Goal: Task Accomplishment & Management: Complete application form

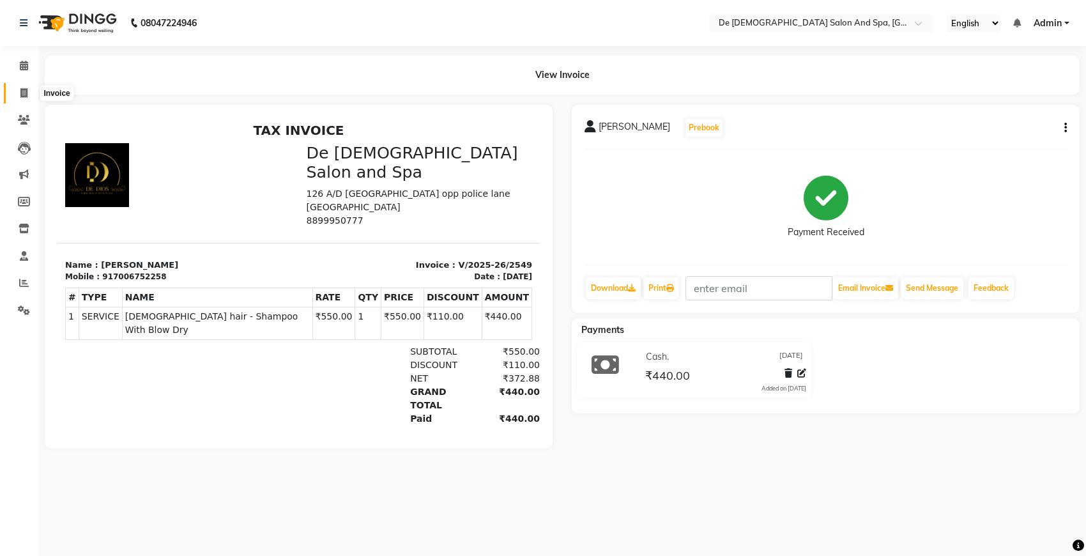
click at [29, 91] on span at bounding box center [24, 93] width 22 height 15
select select "service"
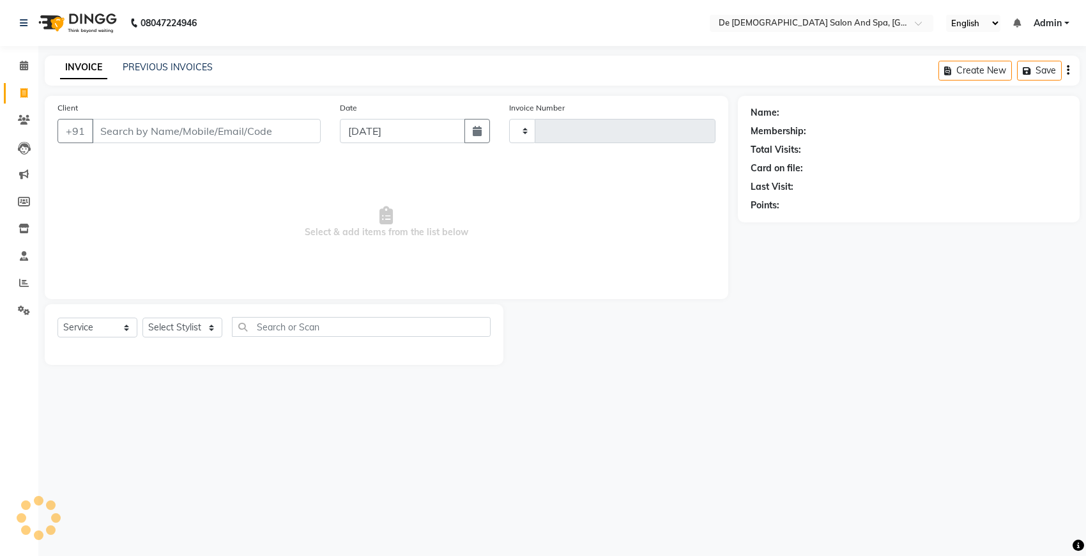
type input "2550"
select select "6431"
click at [141, 128] on input "Client" at bounding box center [206, 131] width 229 height 24
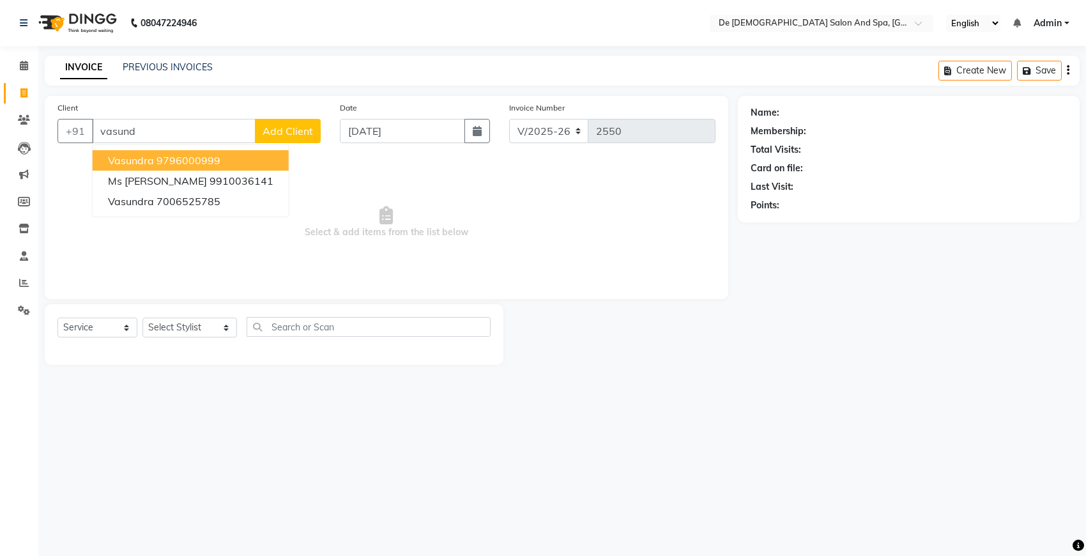
click at [151, 157] on span "vasundra" at bounding box center [131, 160] width 46 height 13
type input "9796000999"
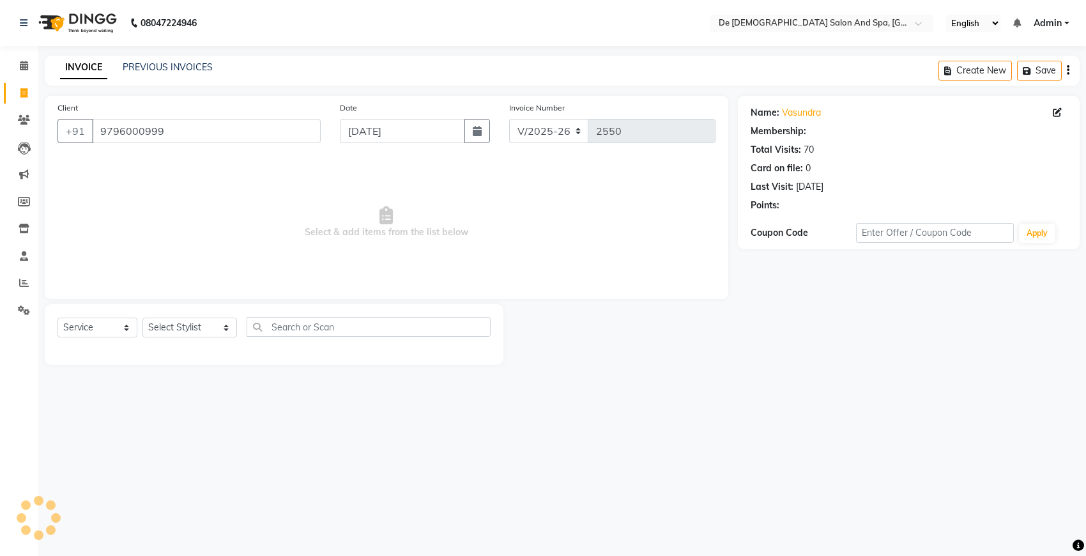
select select "1: Object"
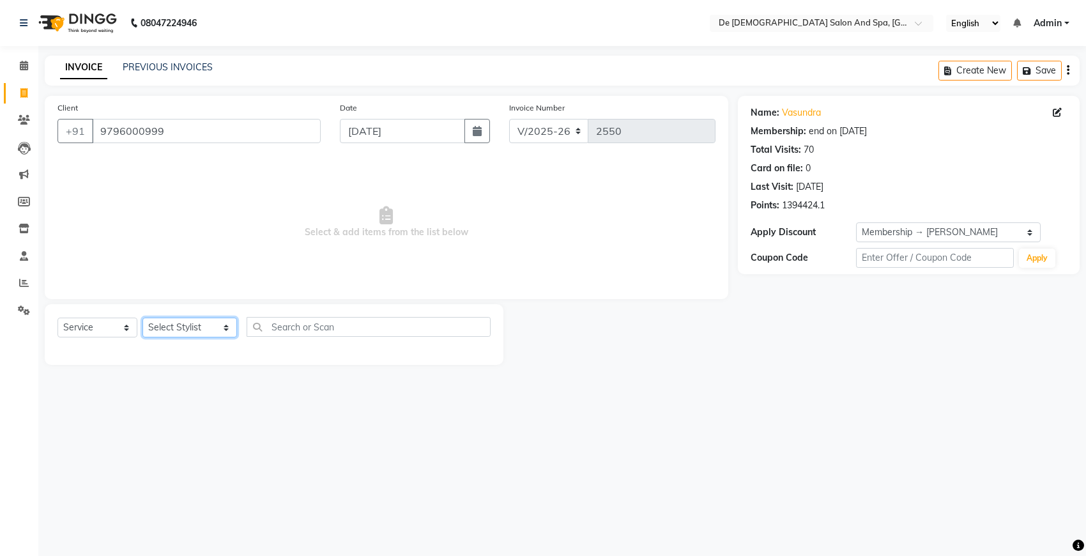
click at [176, 330] on select "Select Stylist akshay aman [PERSON_NAME] [PERSON_NAME] [MEDICAL_DATA][PERSON_NA…" at bounding box center [189, 328] width 95 height 20
select select "49201"
click at [142, 318] on select "Select Stylist akshay aman [PERSON_NAME] [PERSON_NAME] [MEDICAL_DATA][PERSON_NA…" at bounding box center [189, 328] width 95 height 20
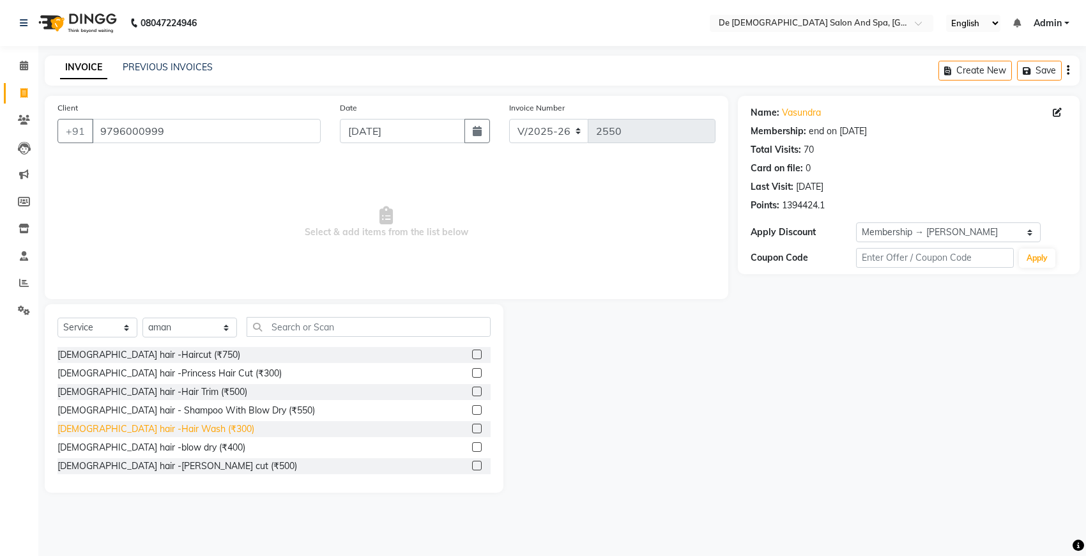
click at [142, 430] on div "[DEMOGRAPHIC_DATA] hair -Hair Wash (₹300)" at bounding box center [156, 428] width 197 height 13
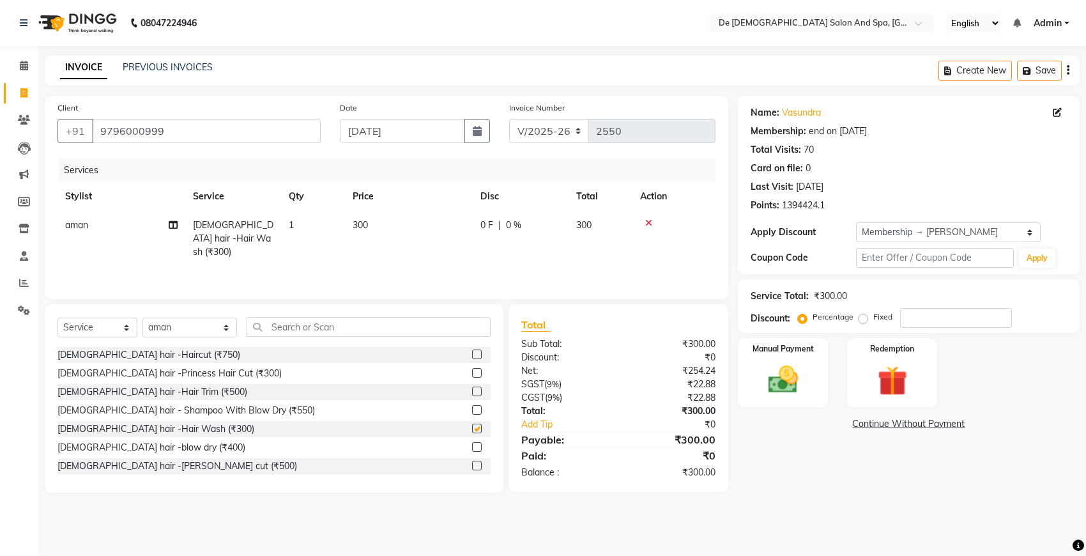
checkbox input "false"
click at [767, 376] on img at bounding box center [783, 380] width 50 height 36
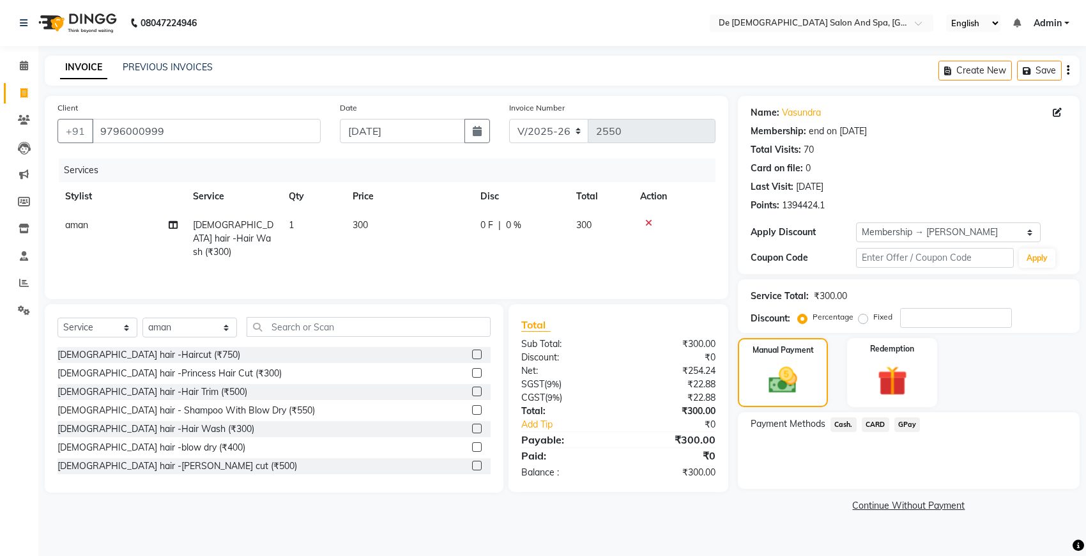
click at [841, 426] on span "Cash." at bounding box center [844, 424] width 26 height 15
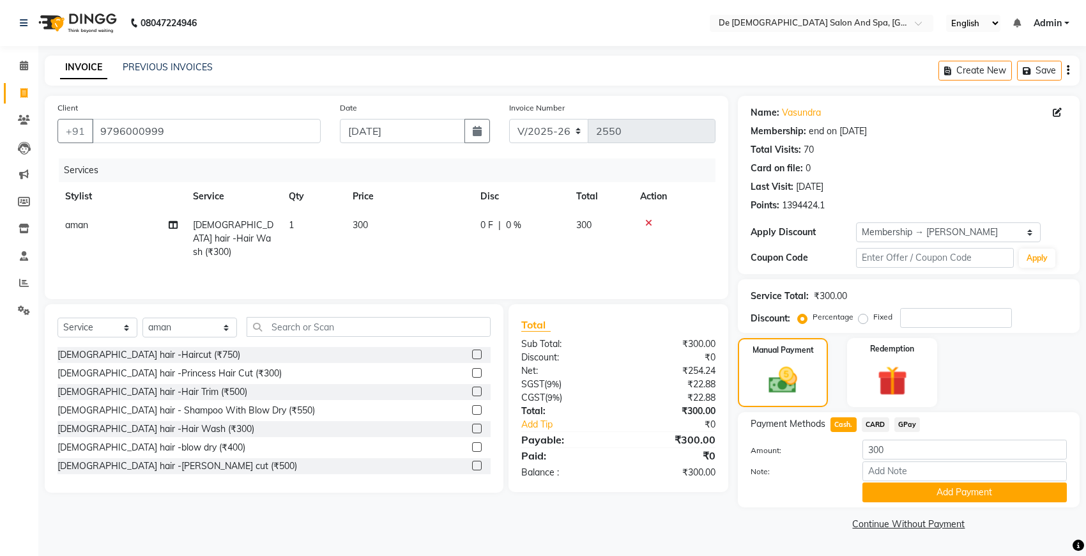
click at [889, 505] on div "Payment Methods Cash. CARD GPay Amount: 300 Note: Add Payment" at bounding box center [909, 459] width 342 height 95
click at [890, 491] on button "Add Payment" at bounding box center [965, 492] width 204 height 20
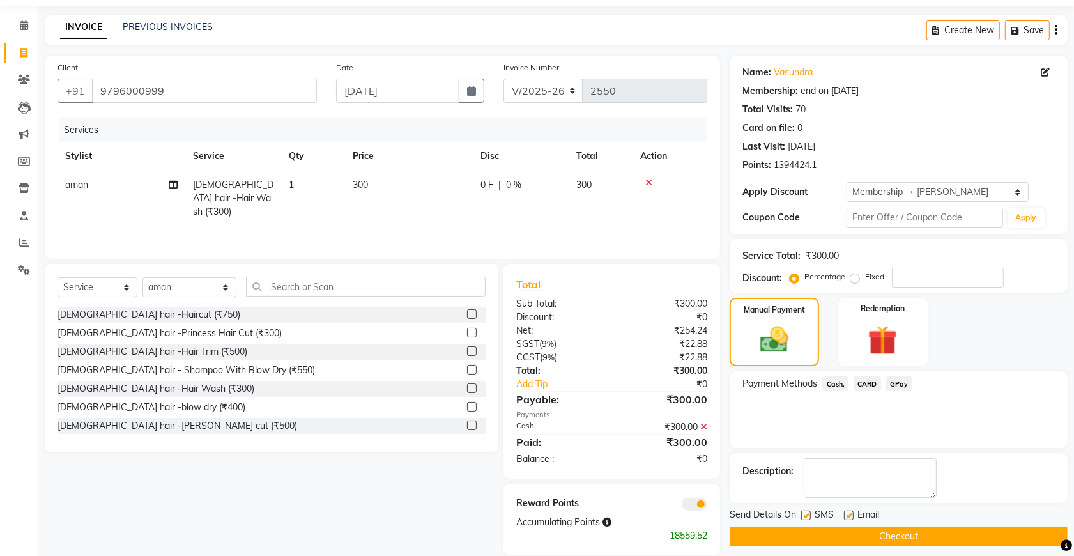
scroll to position [58, 0]
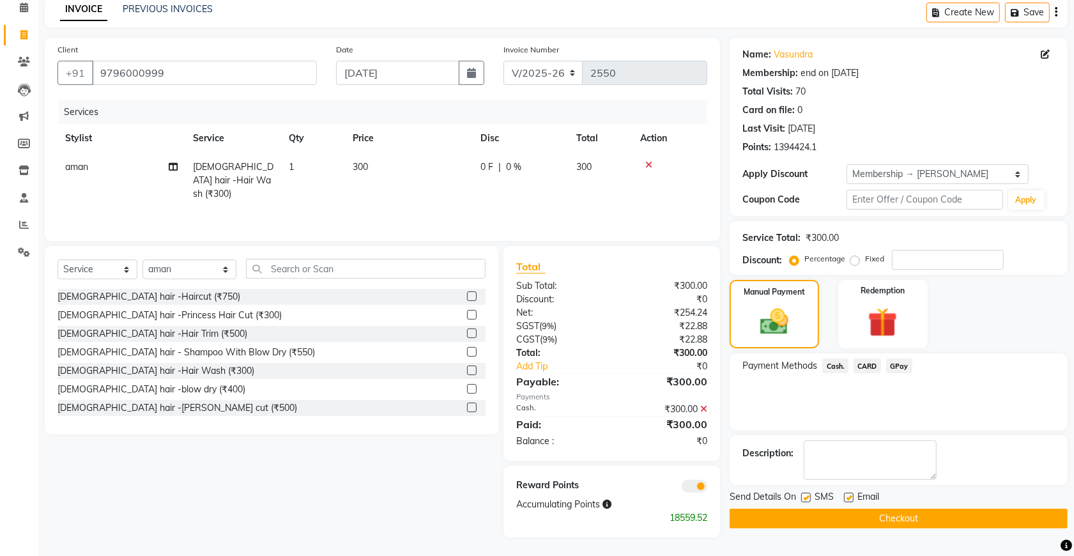
click at [890, 511] on button "Checkout" at bounding box center [899, 519] width 338 height 20
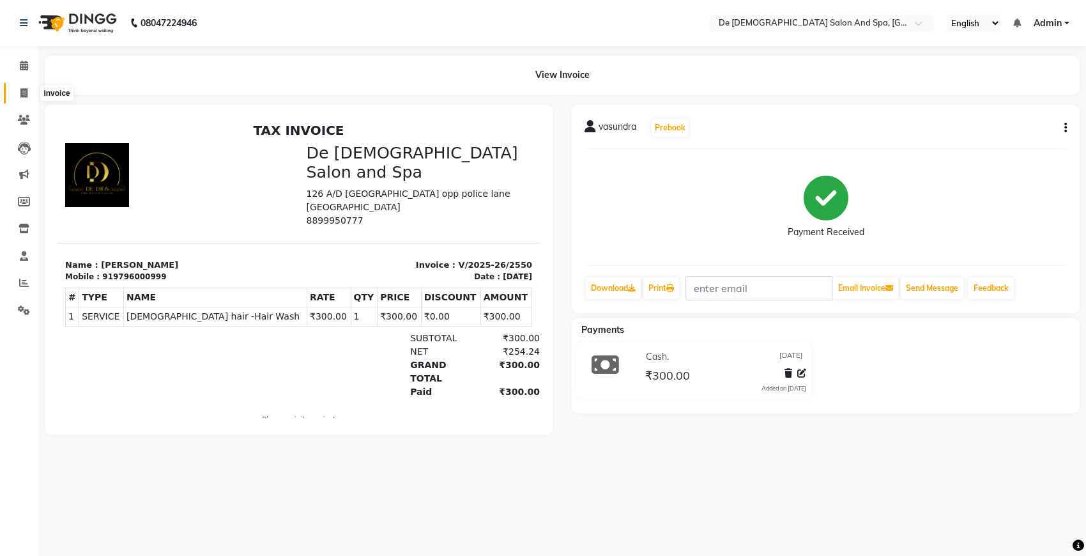
click at [30, 91] on span at bounding box center [24, 93] width 22 height 15
select select "service"
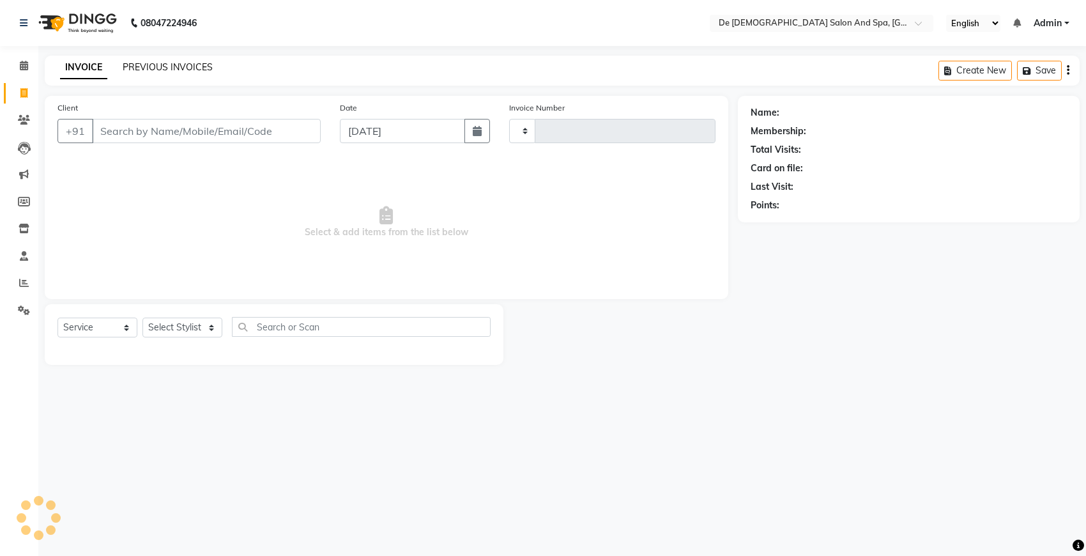
type input "2551"
select select "6431"
click at [153, 61] on div "PREVIOUS INVOICES" at bounding box center [168, 67] width 90 height 13
click at [155, 61] on link "PREVIOUS INVOICES" at bounding box center [168, 67] width 90 height 12
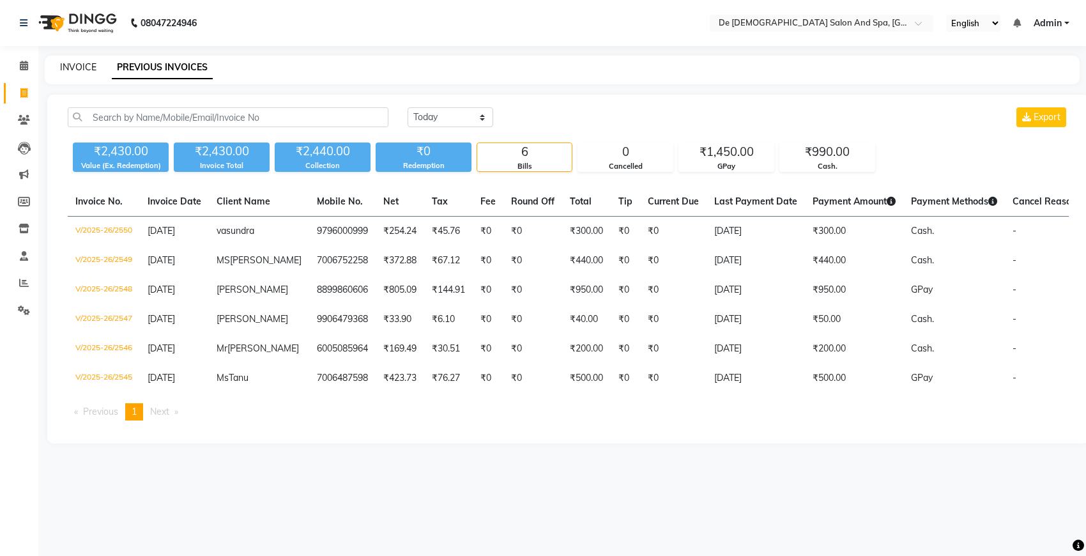
click at [72, 61] on link "INVOICE" at bounding box center [78, 67] width 36 height 12
select select "6431"
select select "service"
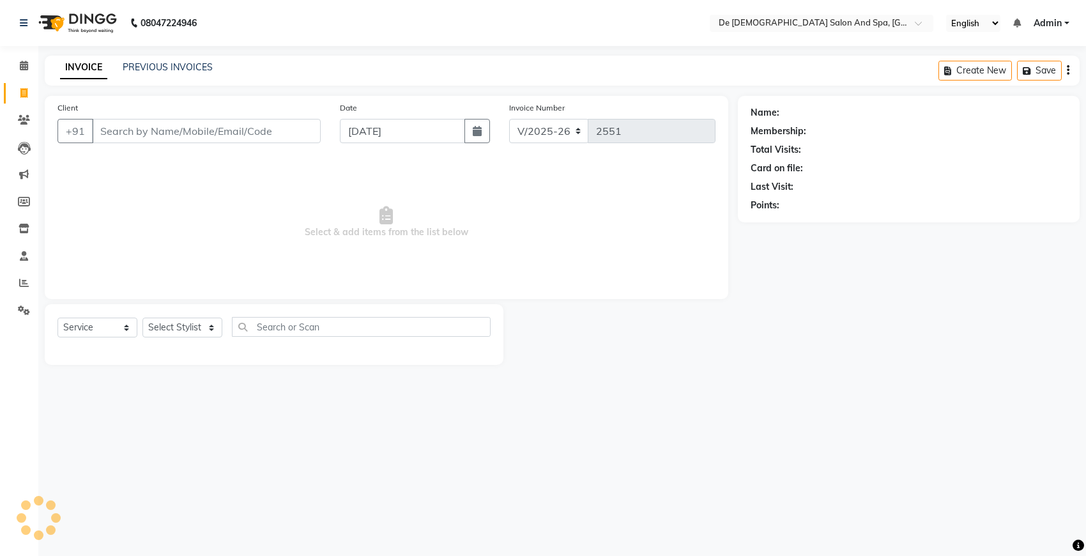
select select "6431"
select select "service"
click at [139, 65] on link "PREVIOUS INVOICES" at bounding box center [168, 67] width 90 height 12
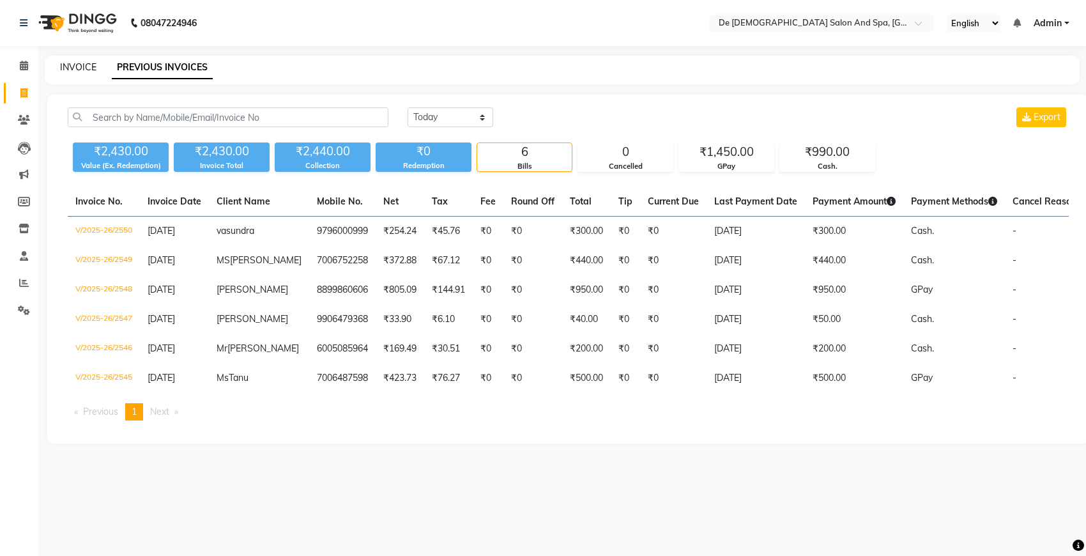
click at [81, 66] on link "INVOICE" at bounding box center [78, 67] width 36 height 12
select select "service"
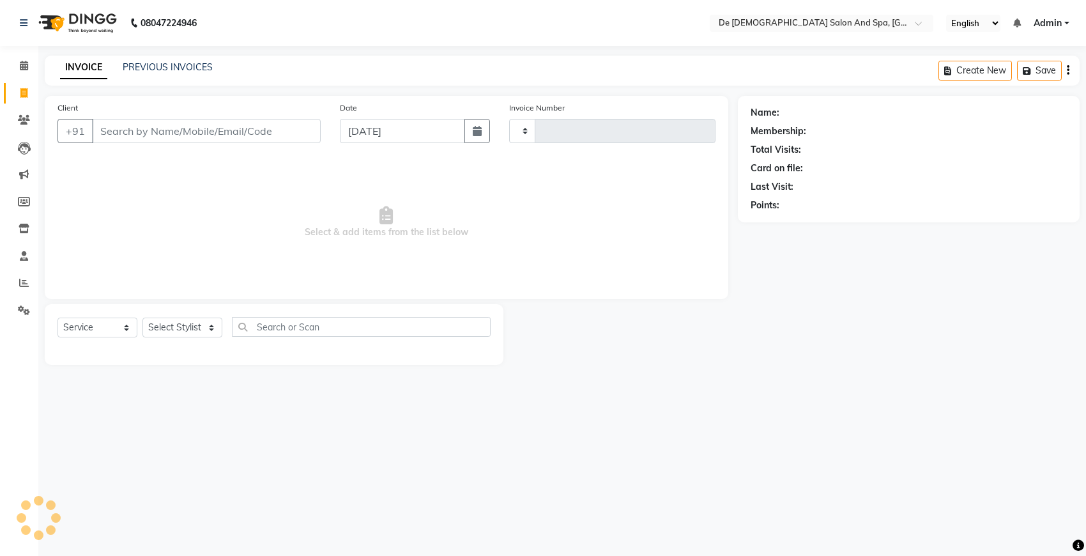
type input "2551"
select select "6431"
click at [190, 327] on select "Select Stylist akshay aman [PERSON_NAME] [PERSON_NAME] [MEDICAL_DATA][PERSON_NA…" at bounding box center [189, 328] width 95 height 20
select select "51742"
click at [142, 318] on select "Select Stylist akshay aman [PERSON_NAME] [PERSON_NAME] [MEDICAL_DATA][PERSON_NA…" at bounding box center [189, 328] width 95 height 20
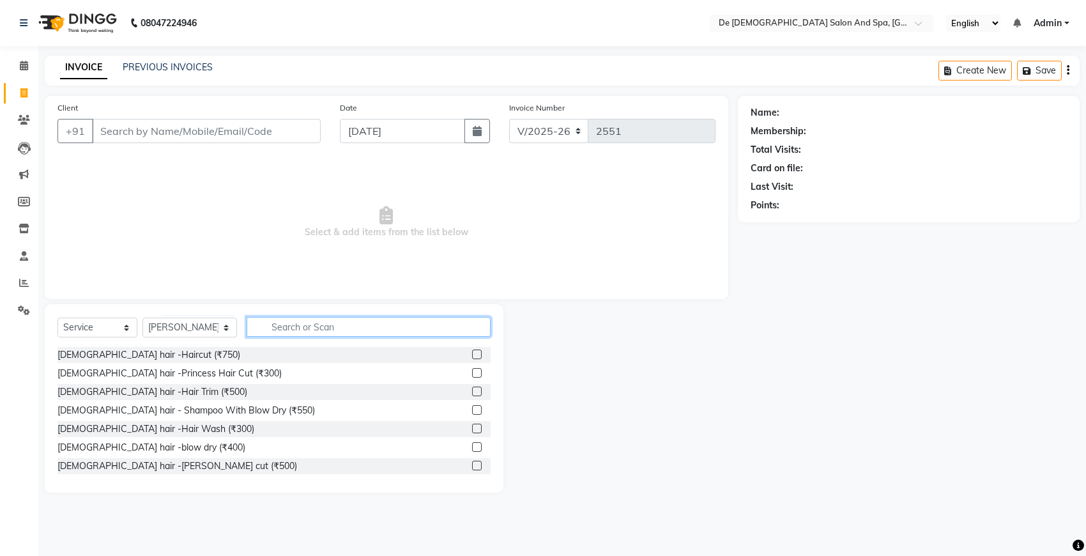
click at [286, 321] on input "text" at bounding box center [369, 327] width 244 height 20
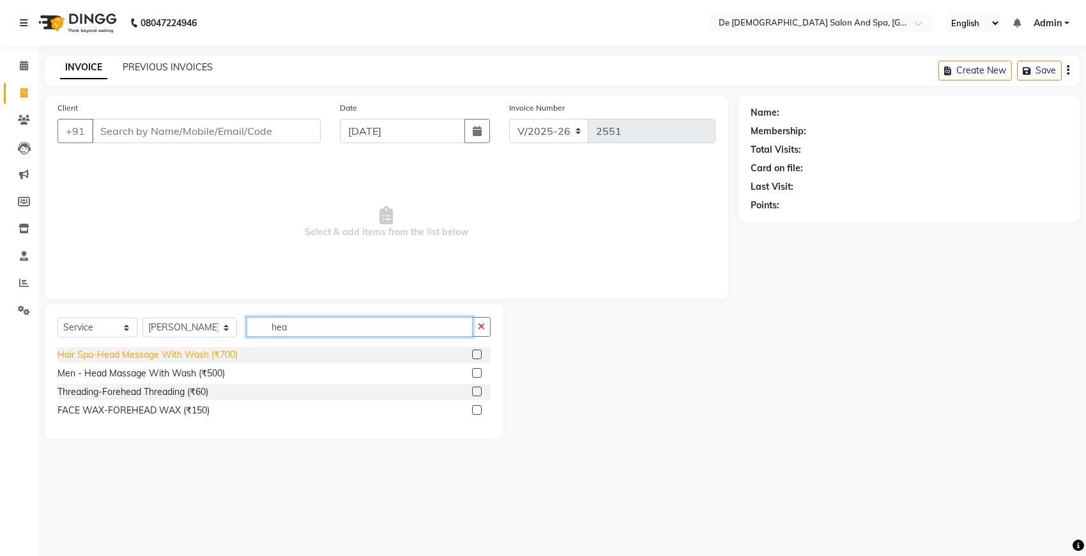
type input "hea"
click at [233, 349] on div "Hair Spa-Head Message With Wash (₹700)" at bounding box center [148, 354] width 180 height 13
checkbox input "false"
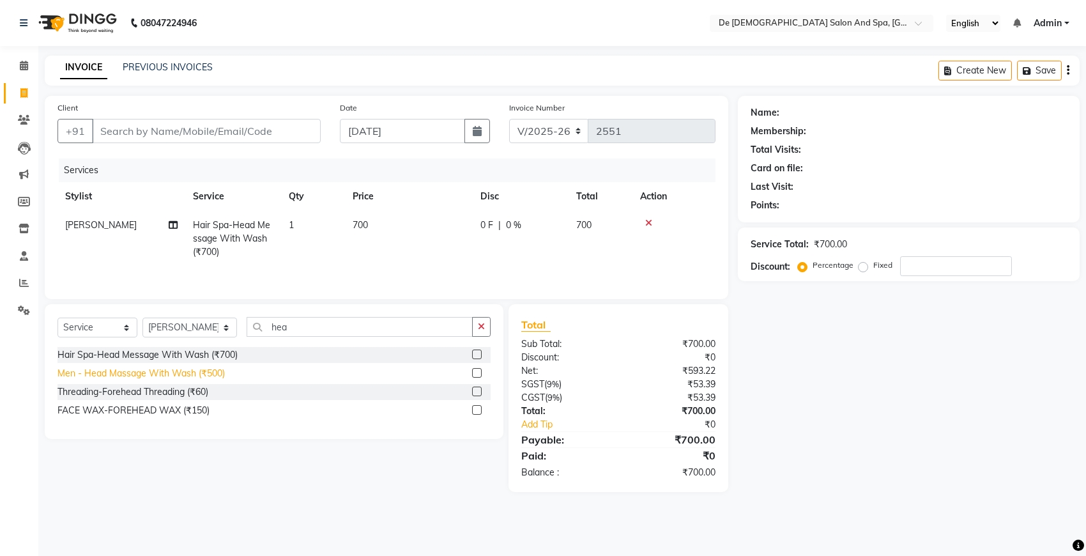
click at [199, 374] on div "Men - Head Massage With Wash (₹500)" at bounding box center [141, 373] width 167 height 13
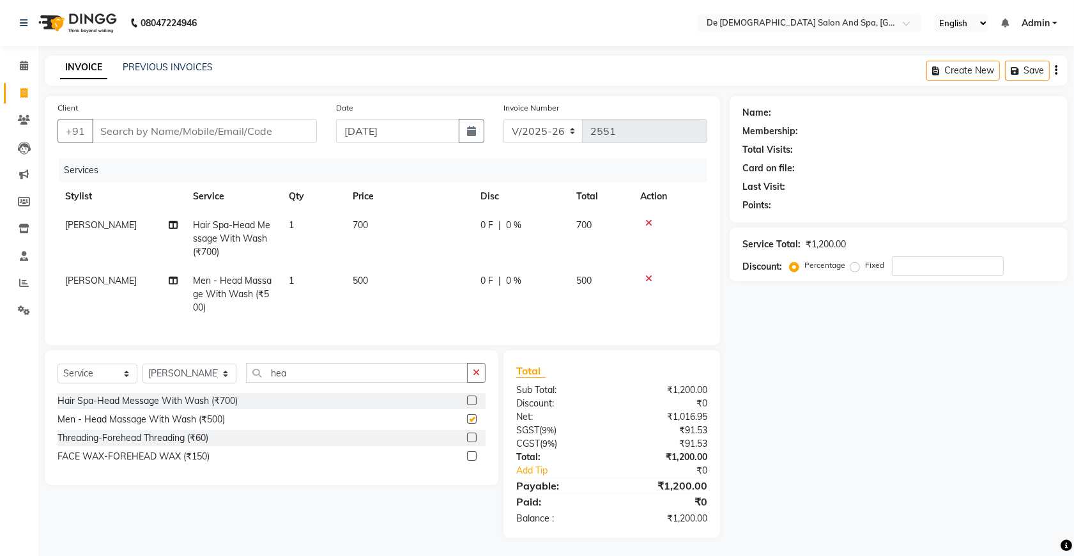
checkbox input "false"
click at [93, 281] on span "[PERSON_NAME]" at bounding box center [101, 281] width 72 height 12
select select "51742"
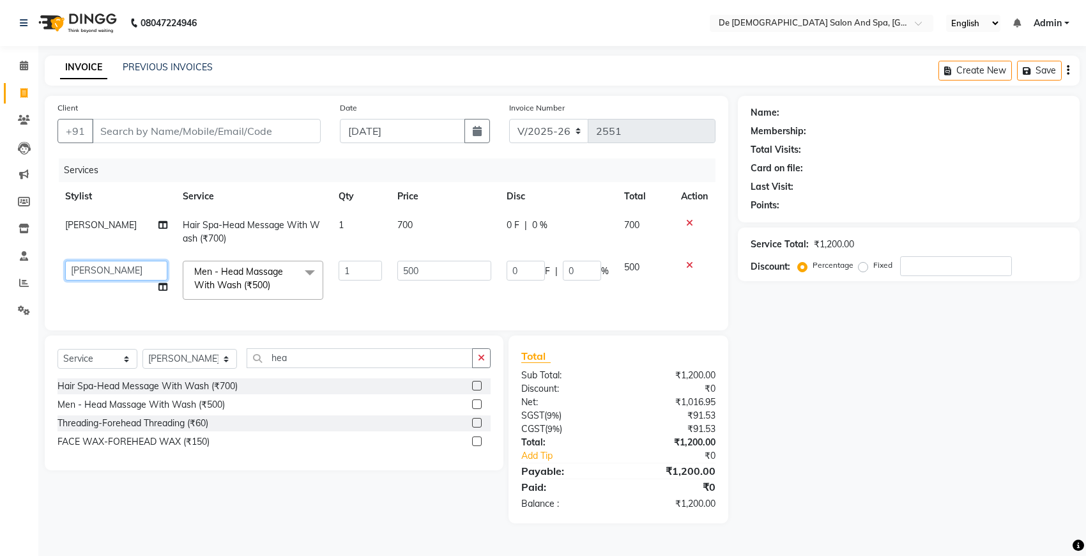
click at [101, 275] on select "akshay aman Arman Ashwani gunraj megha nikita thappa nisha parveen shafali vish…" at bounding box center [116, 271] width 102 height 20
select select "87891"
click at [225, 139] on input "Client" at bounding box center [206, 131] width 229 height 24
type input "a"
type input "0"
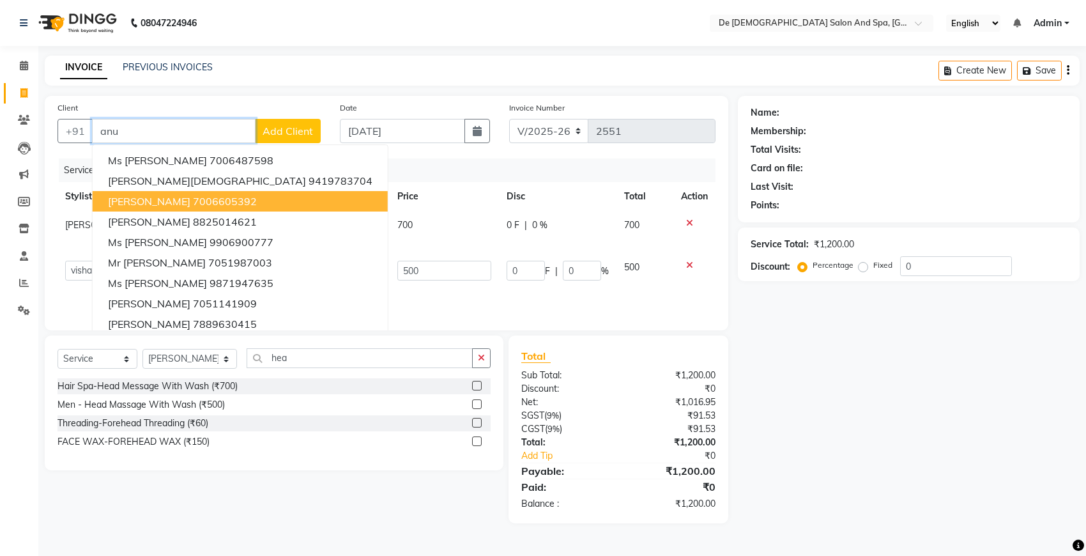
click at [193, 196] on ngb-highlight "7006605392" at bounding box center [225, 201] width 64 height 13
type input "7006605392"
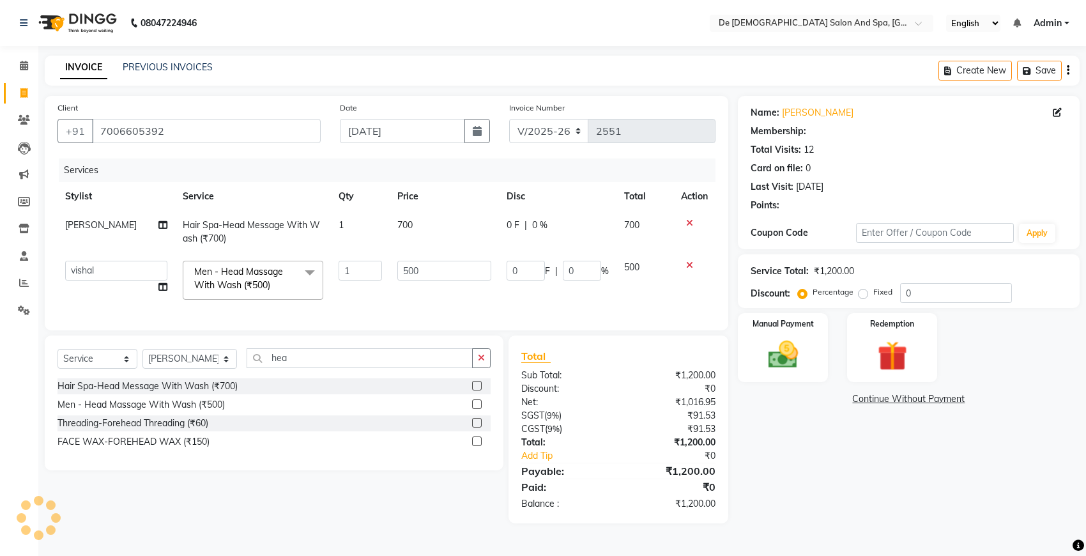
select select "1: Object"
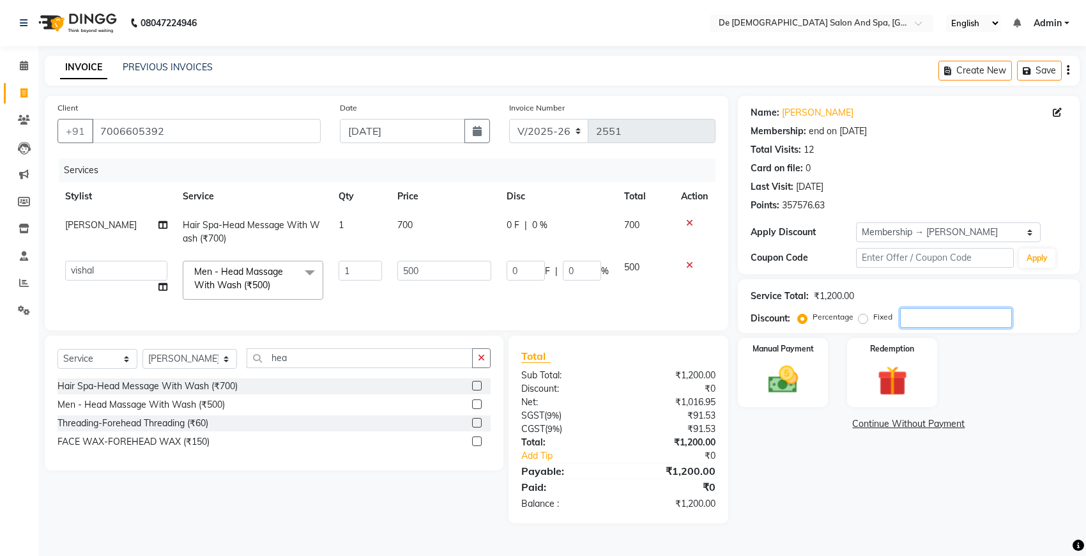
click at [923, 318] on input "number" at bounding box center [956, 318] width 112 height 20
type input "2"
type input "10"
type input "2"
type input "20"
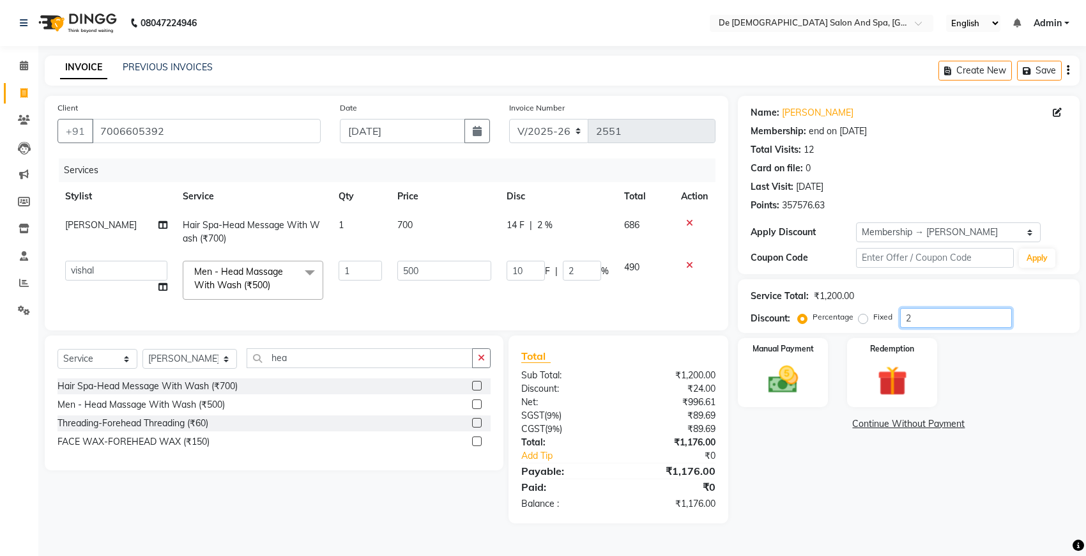
type input "100"
type input "20"
click at [799, 371] on img at bounding box center [783, 380] width 50 height 36
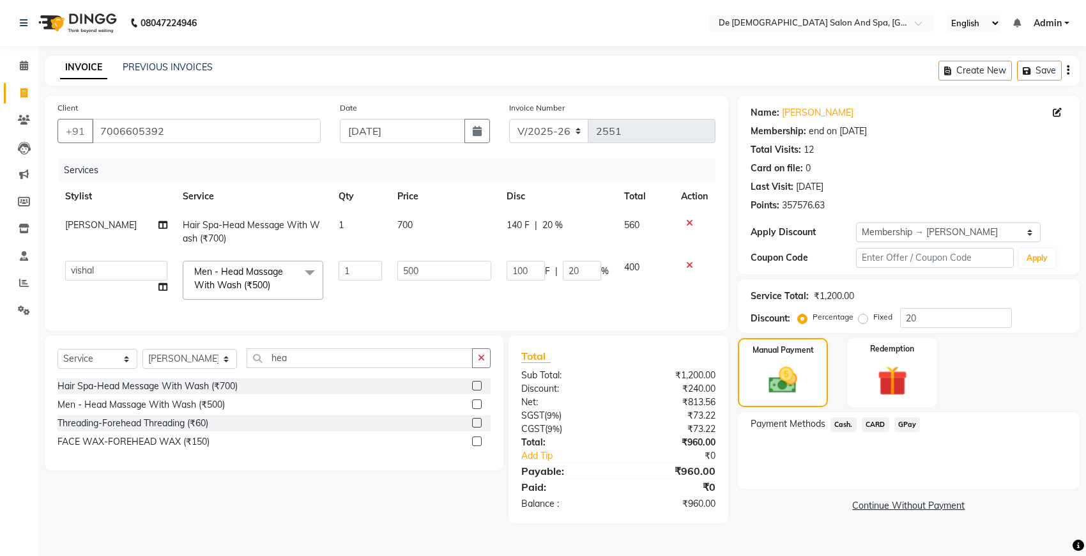
click at [909, 420] on span "GPay" at bounding box center [907, 424] width 26 height 15
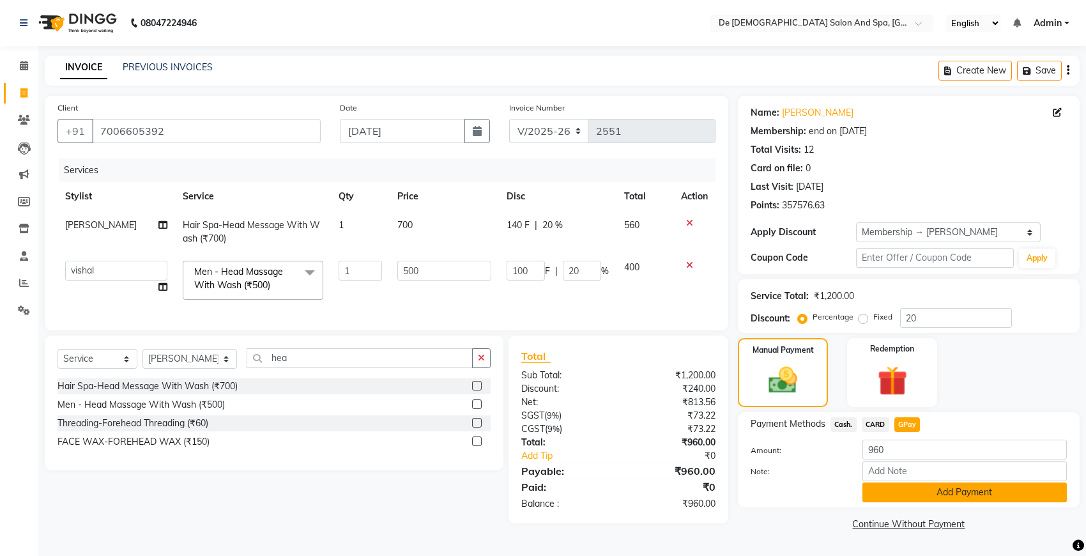
click at [900, 491] on button "Add Payment" at bounding box center [965, 492] width 204 height 20
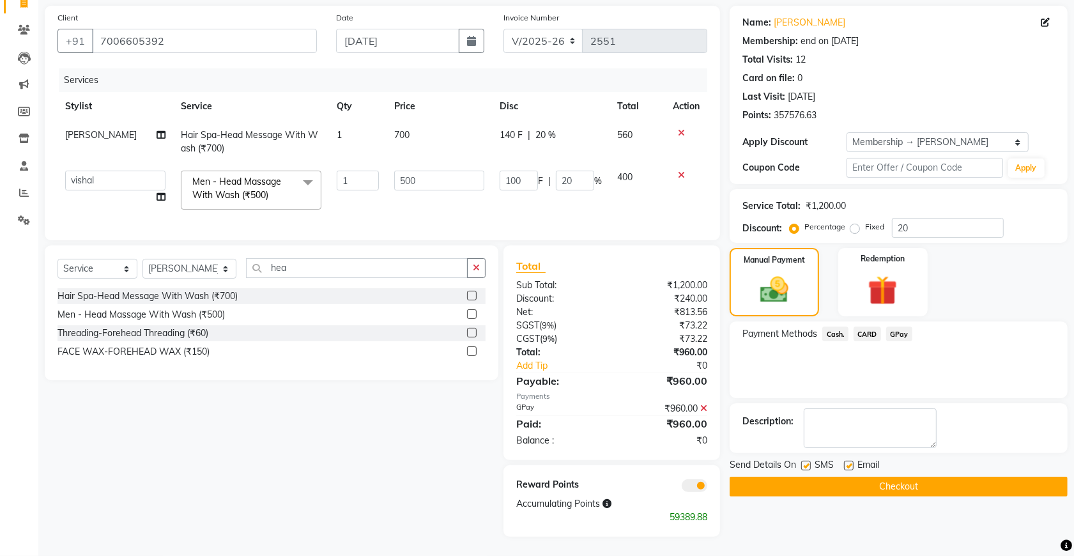
scroll to position [101, 0]
click at [848, 477] on button "Checkout" at bounding box center [899, 487] width 338 height 20
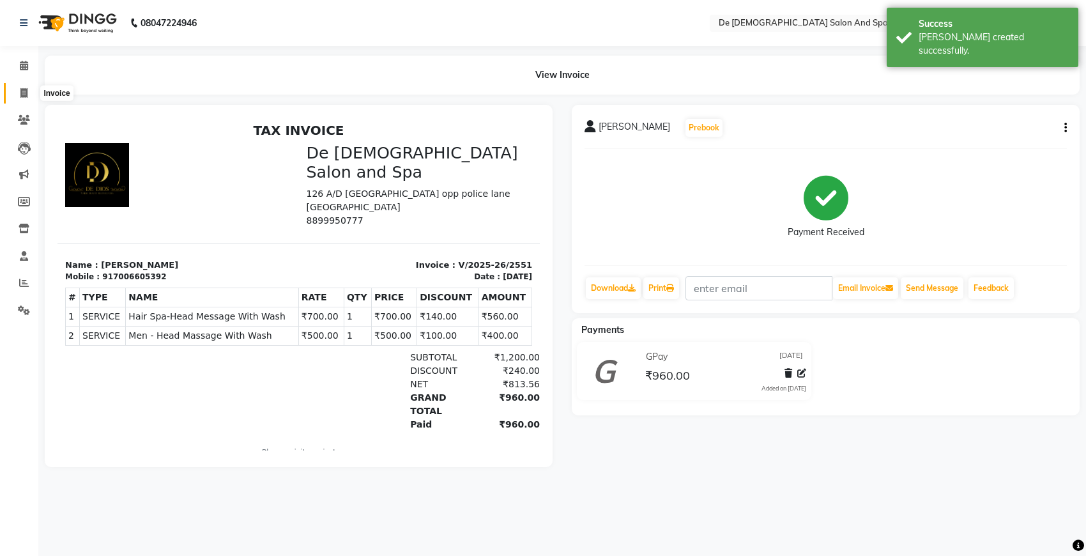
click at [23, 93] on icon at bounding box center [23, 93] width 7 height 10
select select "service"
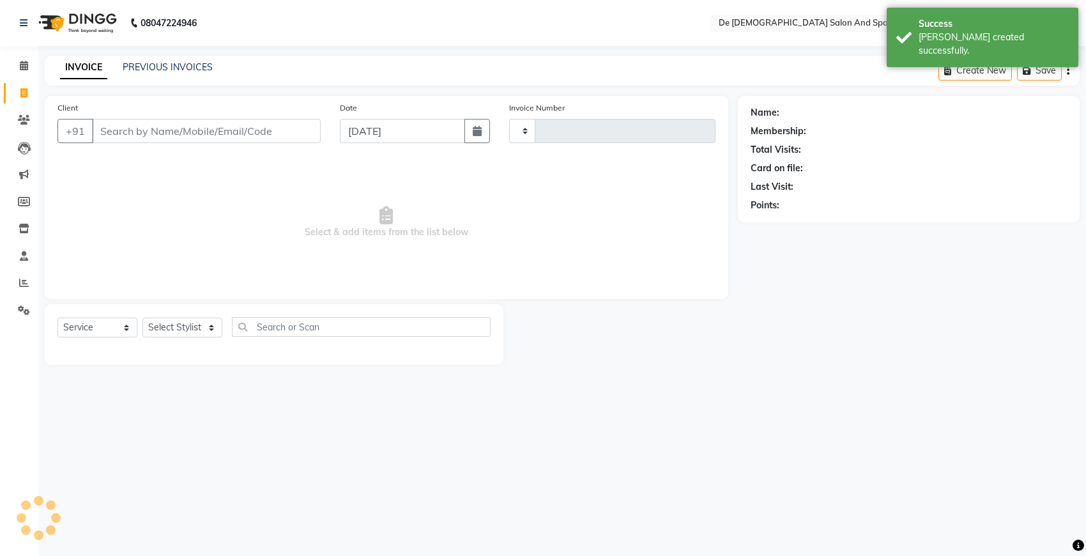
type input "2552"
select select "6431"
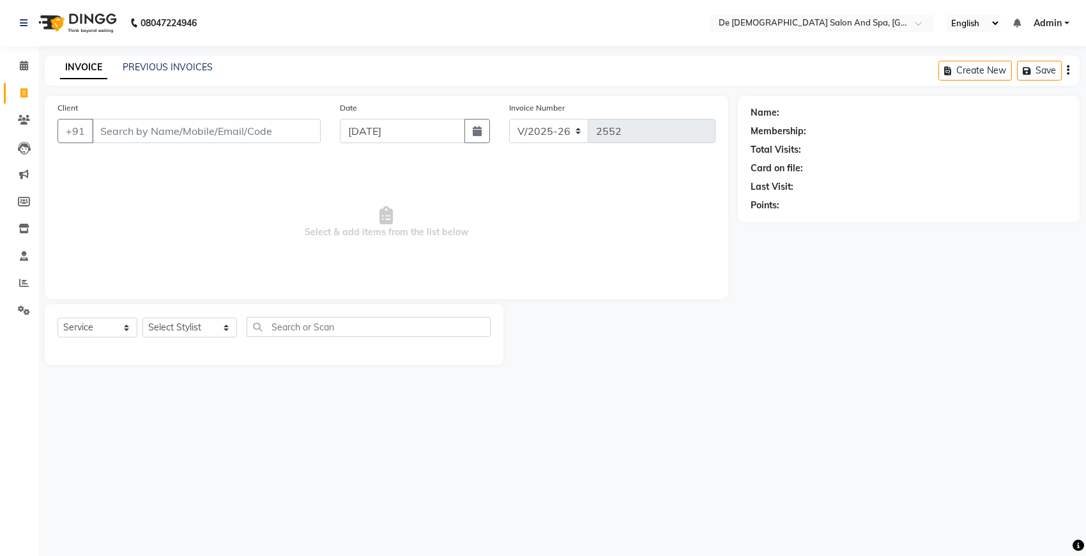
click at [313, 216] on span "Select & add items from the list below" at bounding box center [387, 222] width 658 height 128
click at [193, 332] on select "Select Stylist akshay aman [PERSON_NAME] [PERSON_NAME] [MEDICAL_DATA][PERSON_NA…" at bounding box center [189, 328] width 95 height 20
select select "51742"
click at [142, 318] on select "Select Stylist akshay aman [PERSON_NAME] [PERSON_NAME] [MEDICAL_DATA][PERSON_NA…" at bounding box center [189, 328] width 95 height 20
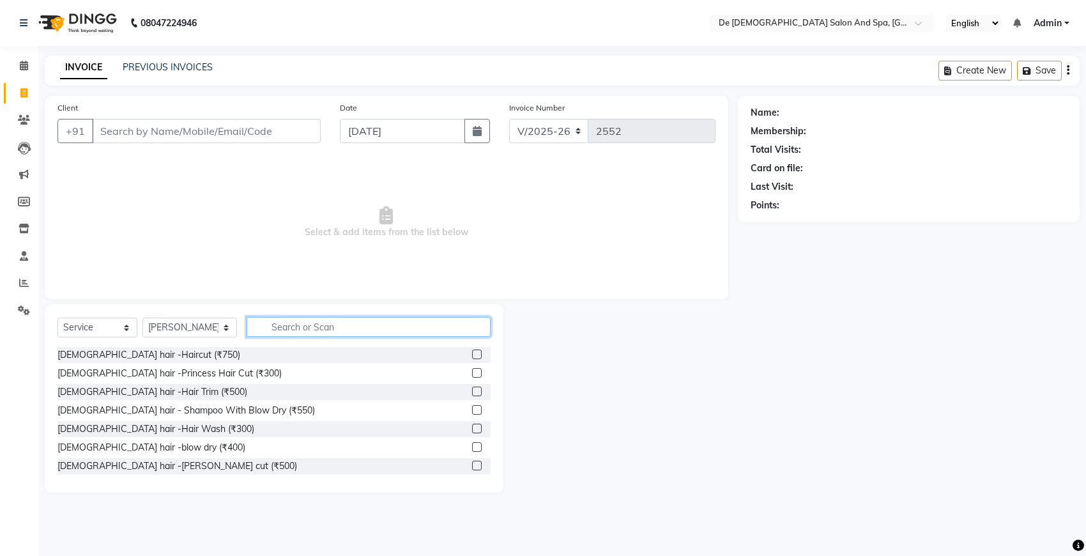
click at [310, 327] on input "text" at bounding box center [369, 327] width 244 height 20
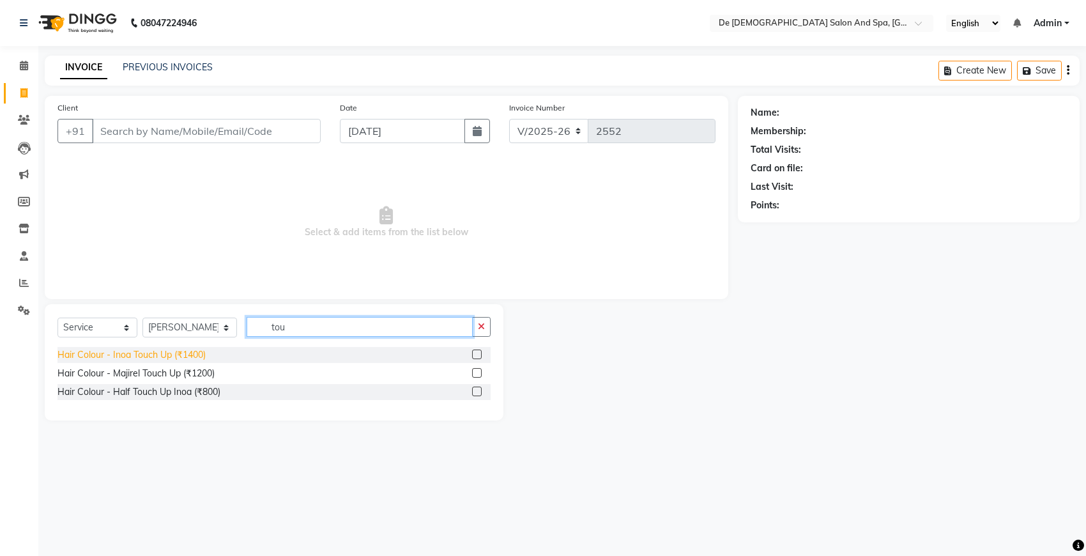
type input "tou"
click at [188, 351] on div "Hair Colour - Inoa Touch Up (₹1400)" at bounding box center [132, 354] width 148 height 13
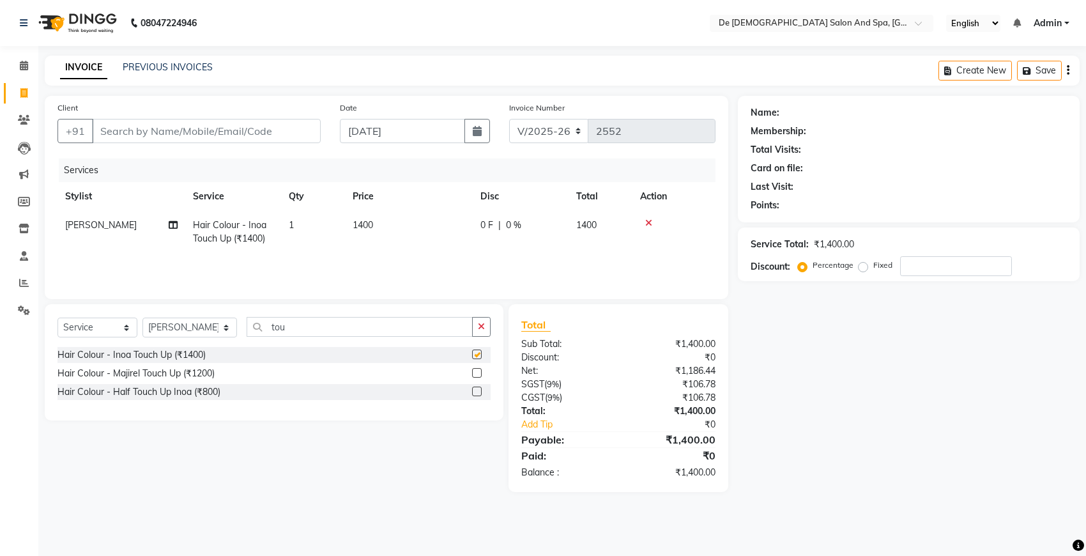
checkbox input "false"
click at [489, 321] on button "button" at bounding box center [481, 327] width 19 height 20
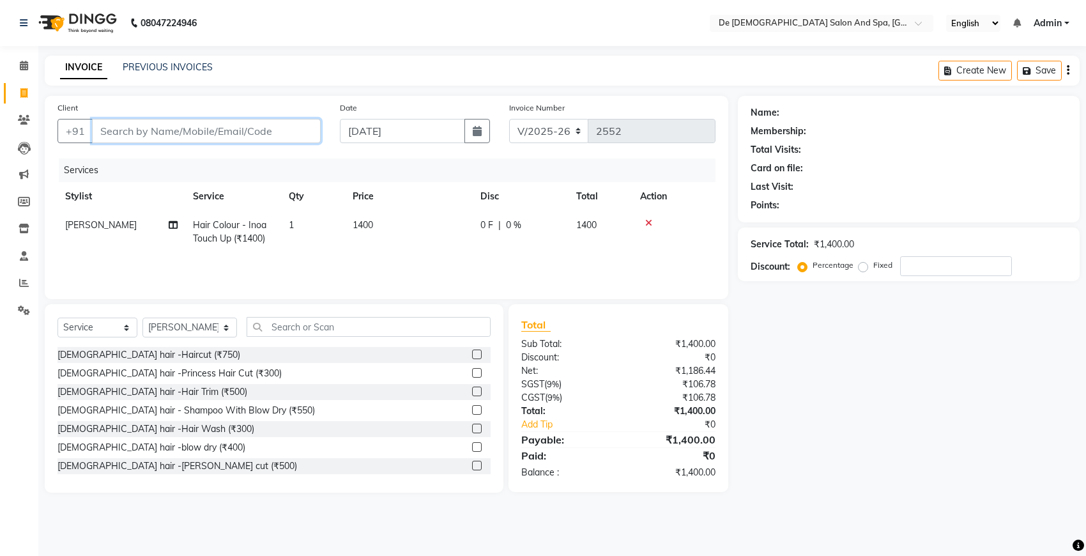
click at [236, 132] on input "Client" at bounding box center [206, 131] width 229 height 24
click at [268, 324] on input "text" at bounding box center [369, 327] width 244 height 20
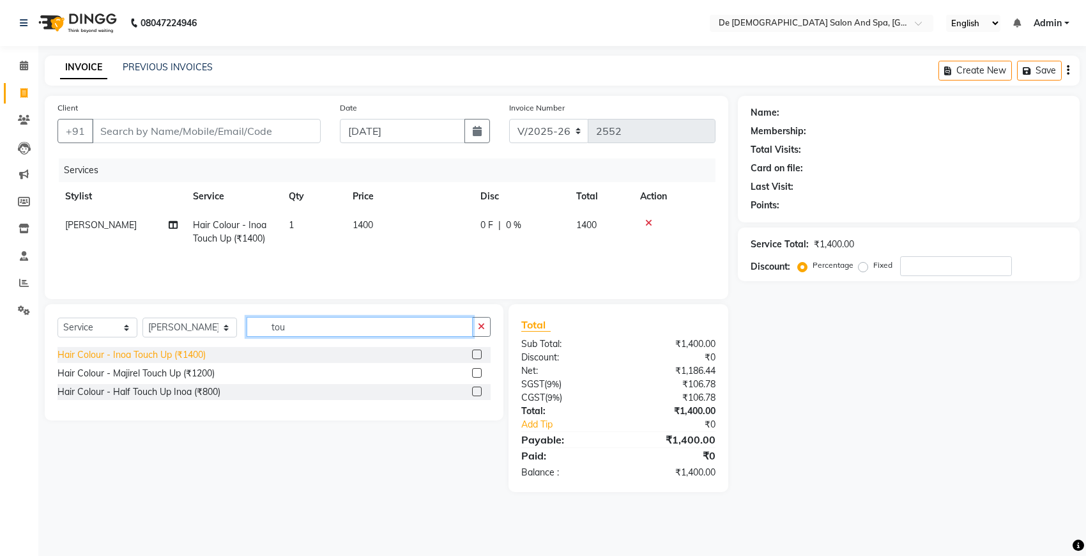
type input "tou"
click at [173, 353] on div "Hair Colour - Inoa Touch Up (₹1400)" at bounding box center [132, 354] width 148 height 13
checkbox input "false"
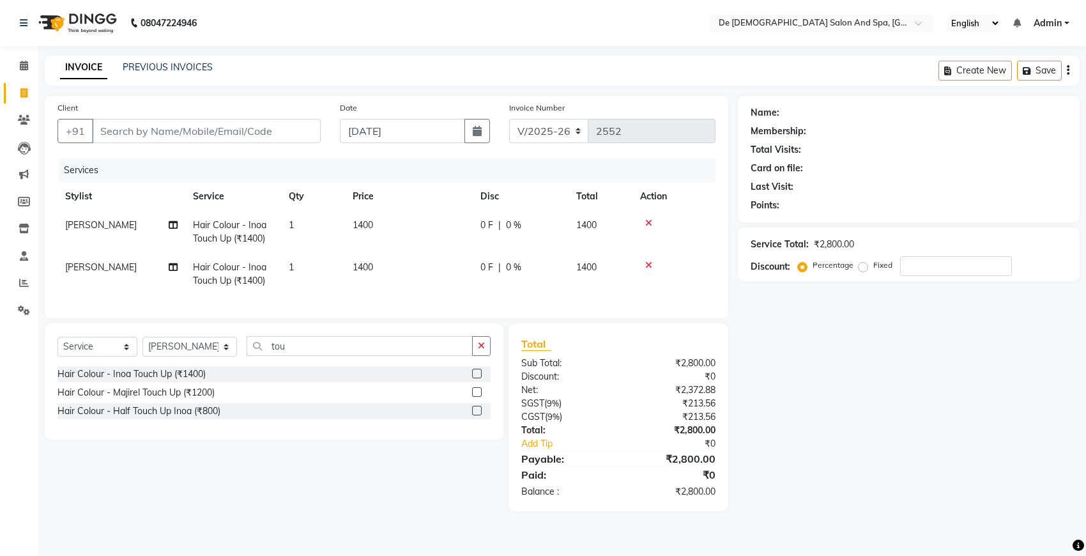
click at [72, 266] on span "[PERSON_NAME]" at bounding box center [101, 267] width 72 height 12
select select "51742"
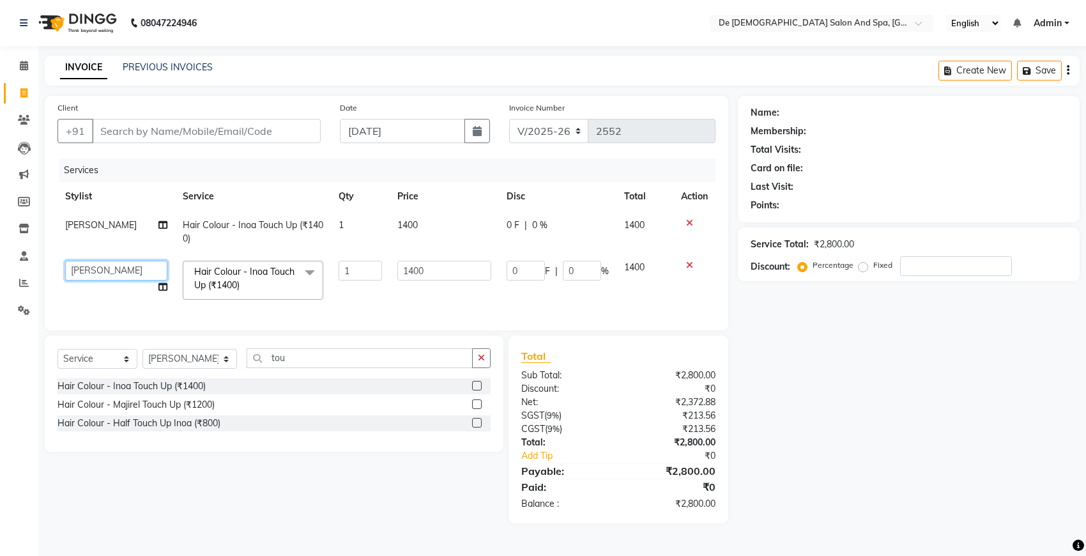
click at [82, 266] on select "akshay aman Arman Ashwani gunraj megha nikita thappa nisha parveen shafali vish…" at bounding box center [116, 271] width 102 height 20
click at [138, 162] on div "Services" at bounding box center [392, 170] width 666 height 24
click at [222, 130] on input "Client" at bounding box center [206, 131] width 229 height 24
click at [802, 307] on div "Name: Membership: Total Visits: Card on file: Last Visit: Points: Service Total…" at bounding box center [913, 309] width 351 height 427
click at [481, 362] on icon "button" at bounding box center [481, 357] width 7 height 9
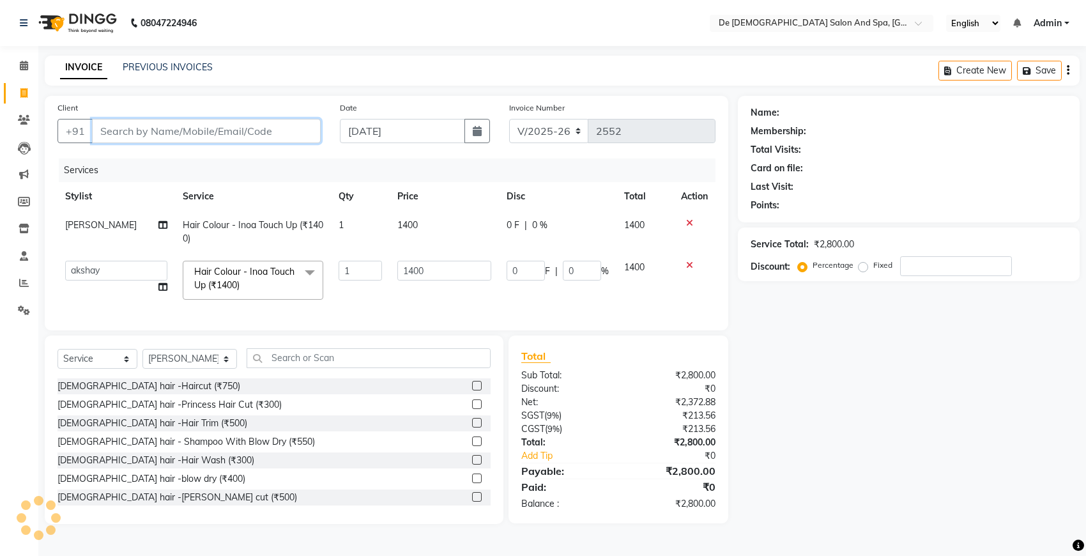
click at [176, 136] on input "Client" at bounding box center [206, 131] width 229 height 24
type input "9"
type input "0"
type input "9419182987"
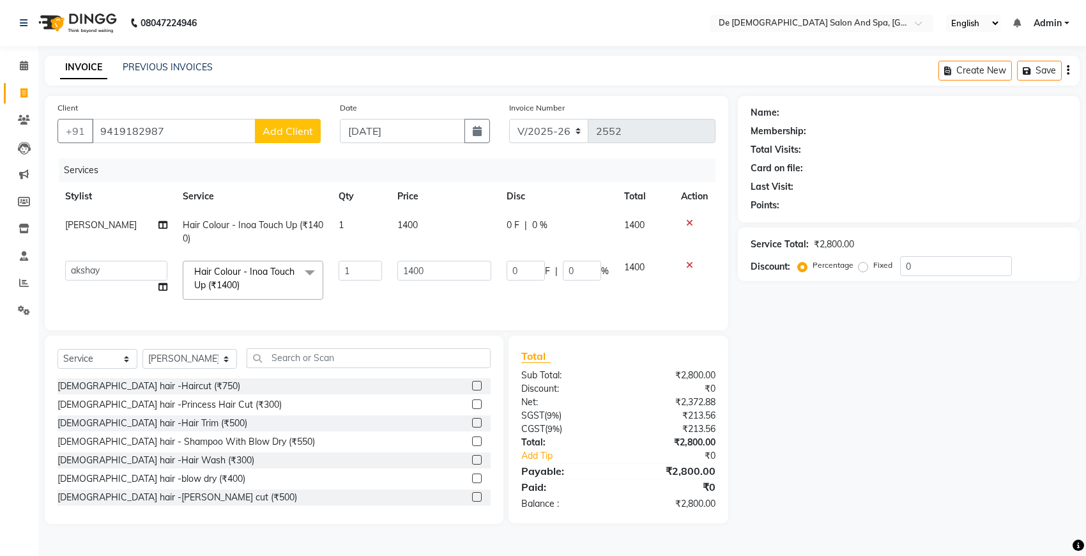
click at [301, 135] on span "Add Client" at bounding box center [288, 131] width 50 height 13
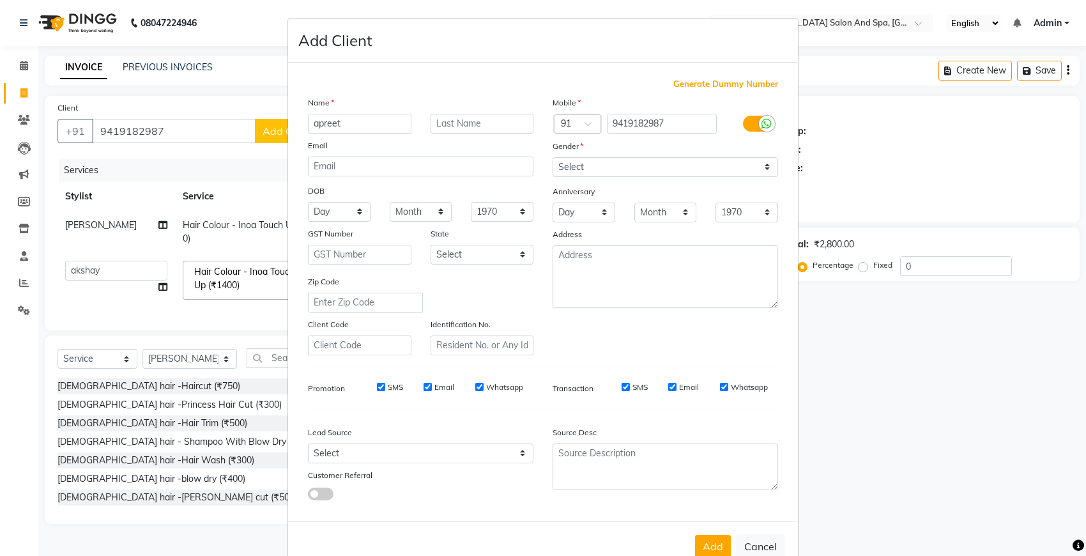
type input "apreet"
click at [730, 160] on select "Select Male Female Other Prefer Not To Say" at bounding box center [666, 167] width 226 height 20
select select "male"
click at [553, 157] on select "Select Male Female Other Prefer Not To Say" at bounding box center [666, 167] width 226 height 20
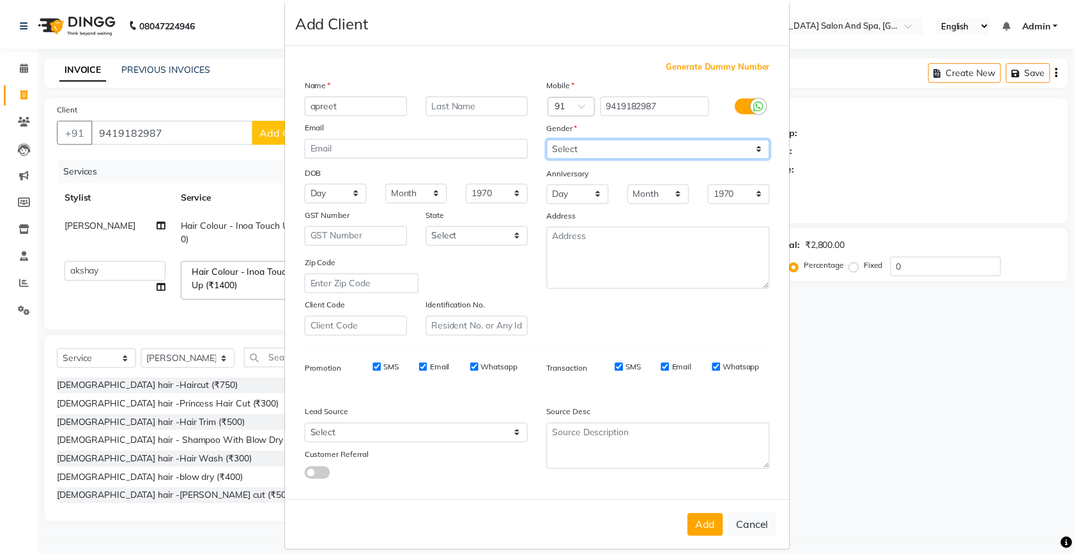
scroll to position [29, 0]
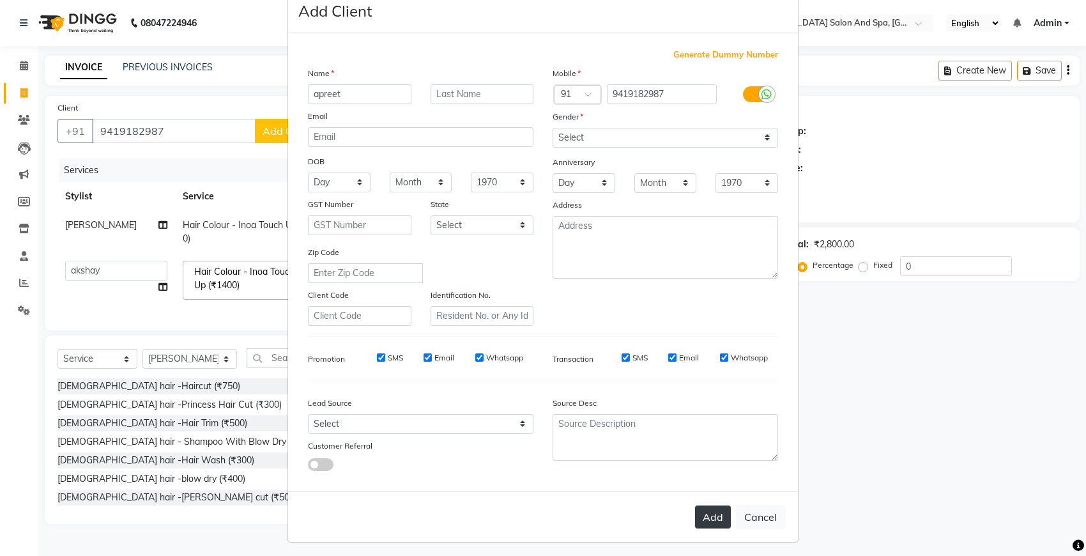
click at [701, 509] on button "Add" at bounding box center [713, 516] width 36 height 23
select select
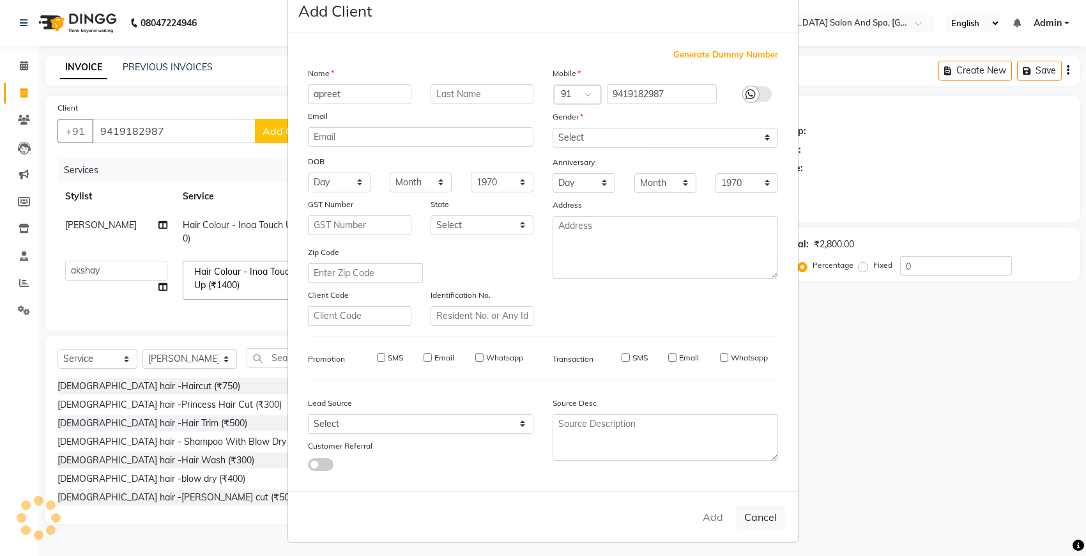
select select
checkbox input "false"
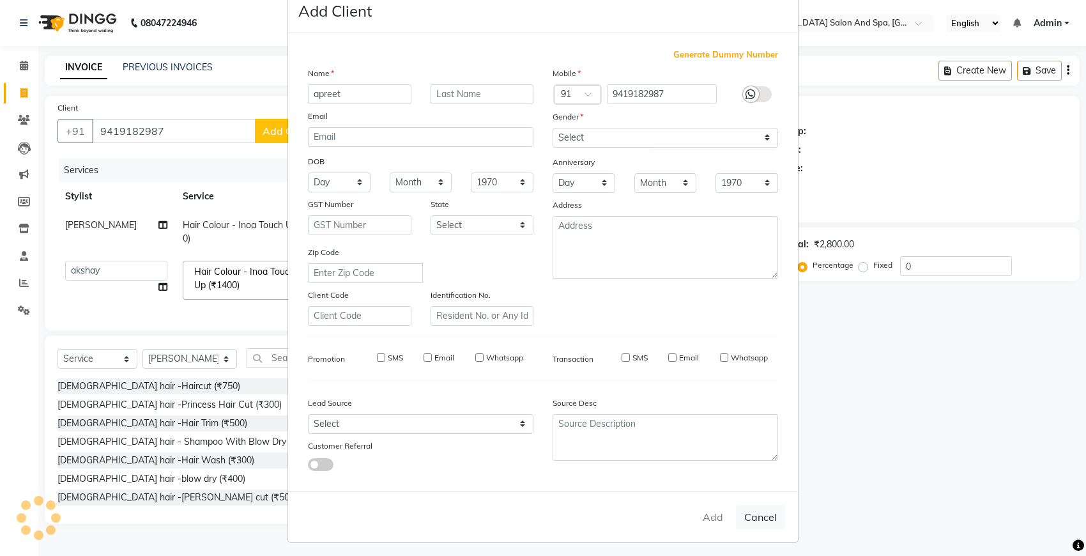
checkbox input "false"
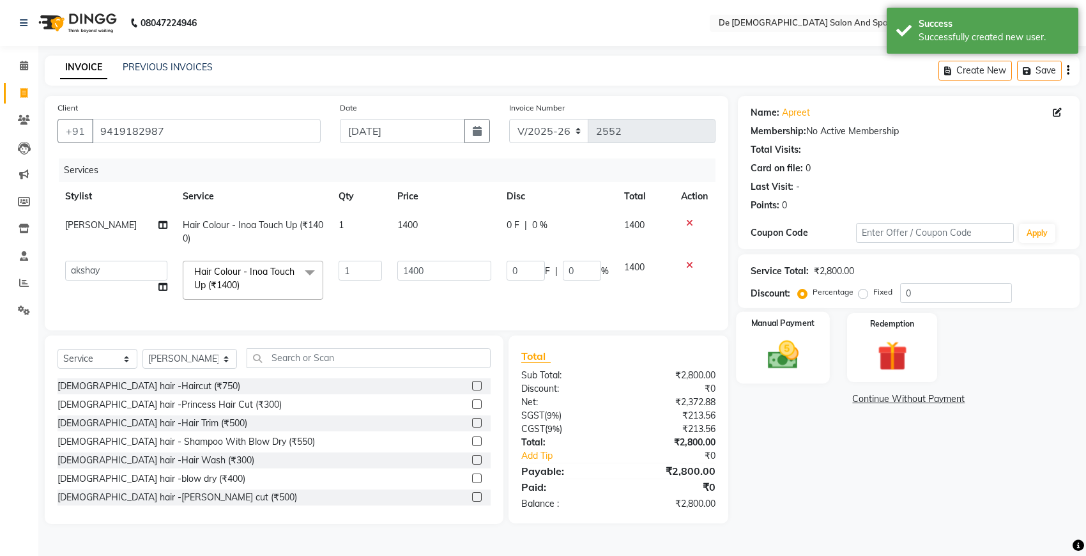
click at [785, 353] on img at bounding box center [783, 355] width 50 height 36
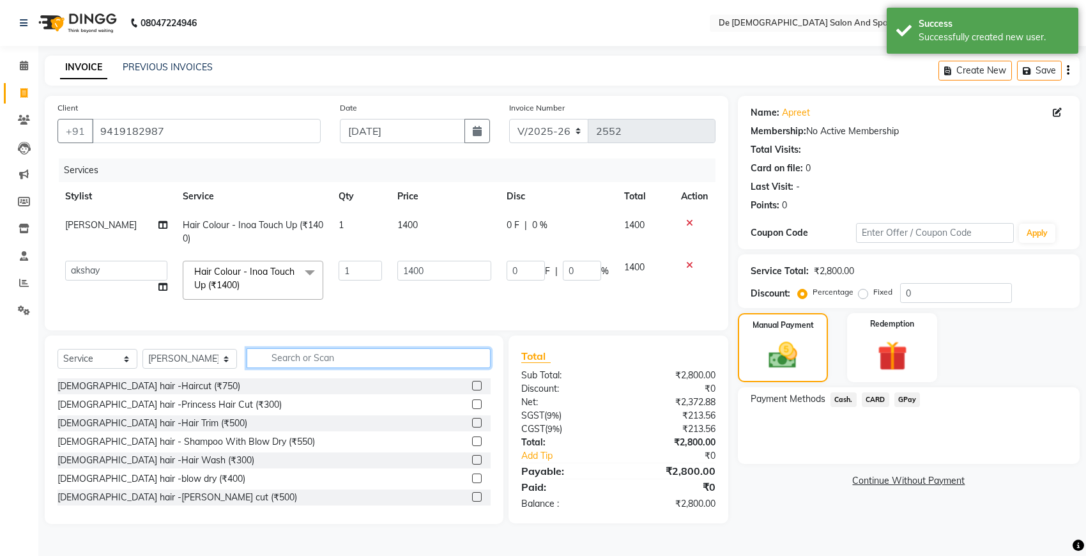
click at [280, 368] on input "text" at bounding box center [369, 358] width 244 height 20
click at [200, 366] on select "Select Stylist akshay aman [PERSON_NAME] [PERSON_NAME] [MEDICAL_DATA][PERSON_NA…" at bounding box center [189, 359] width 95 height 20
select select "79126"
click at [142, 360] on select "Select Stylist akshay aman [PERSON_NAME] [PERSON_NAME] [MEDICAL_DATA][PERSON_NA…" at bounding box center [189, 359] width 95 height 20
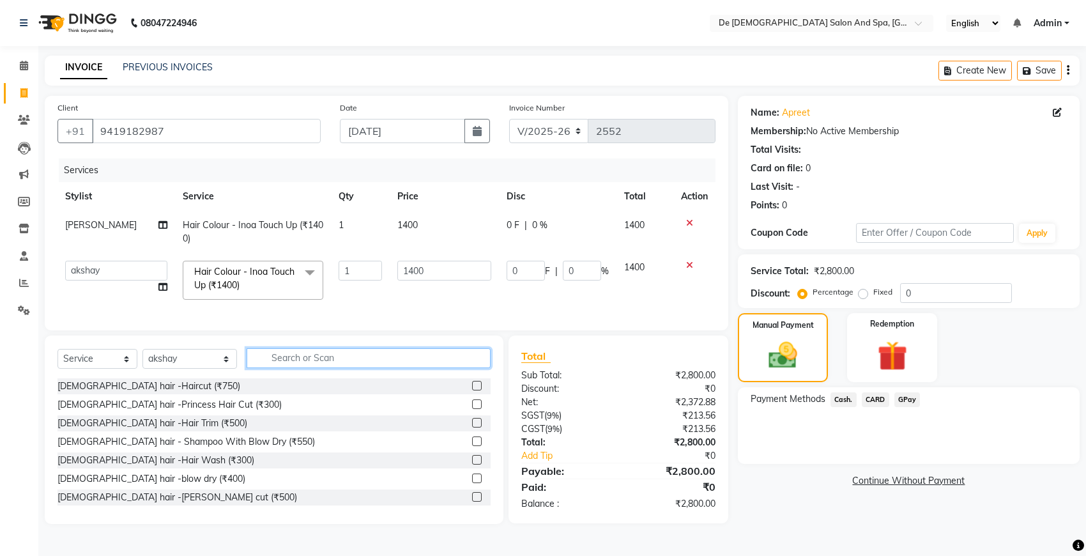
click at [275, 368] on input "text" at bounding box center [369, 358] width 244 height 20
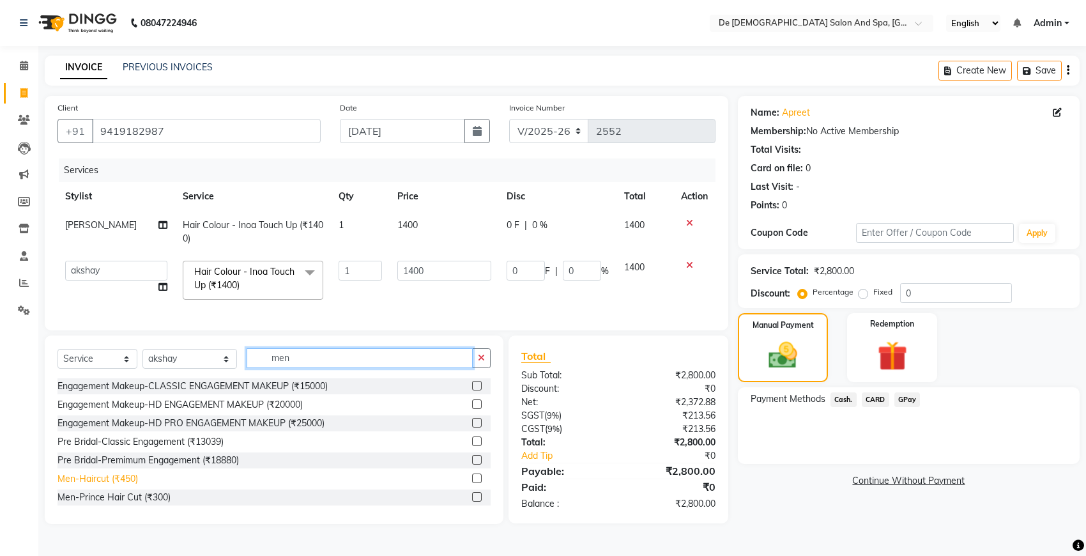
type input "men"
click at [110, 486] on div "Men-Haircut (₹450)" at bounding box center [98, 478] width 81 height 13
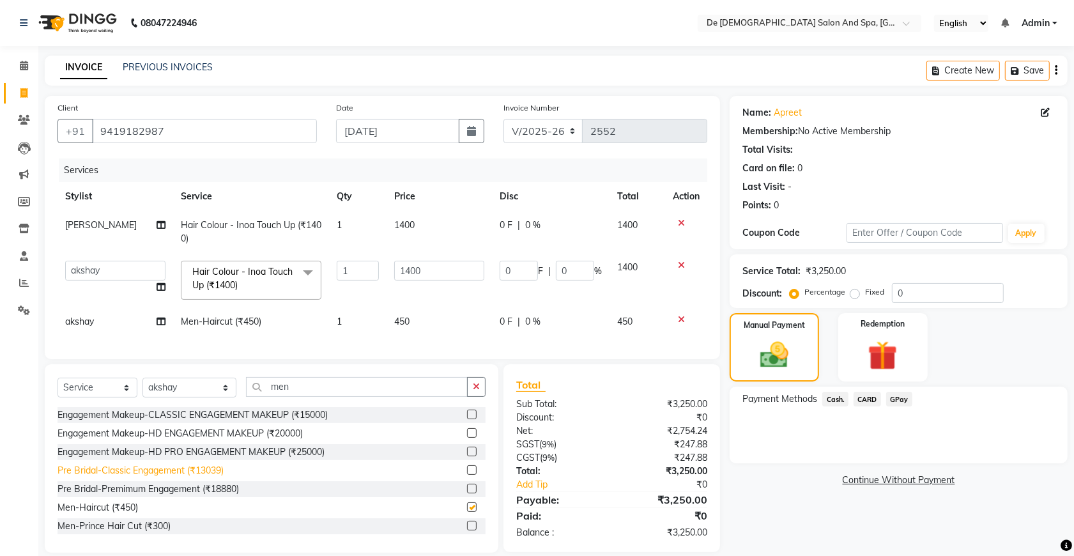
checkbox input "false"
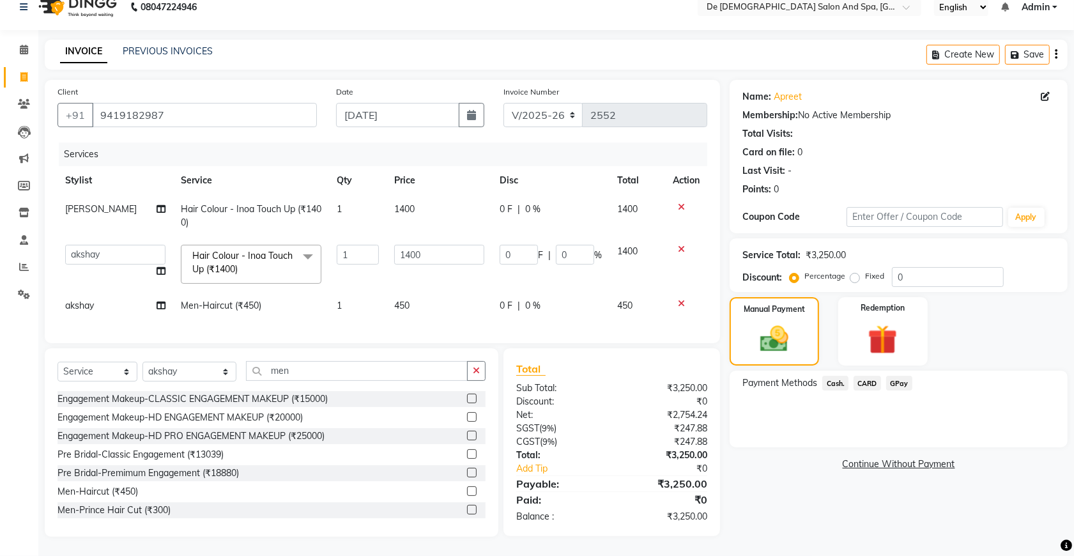
scroll to position [27, 0]
click at [475, 365] on button "button" at bounding box center [476, 371] width 19 height 20
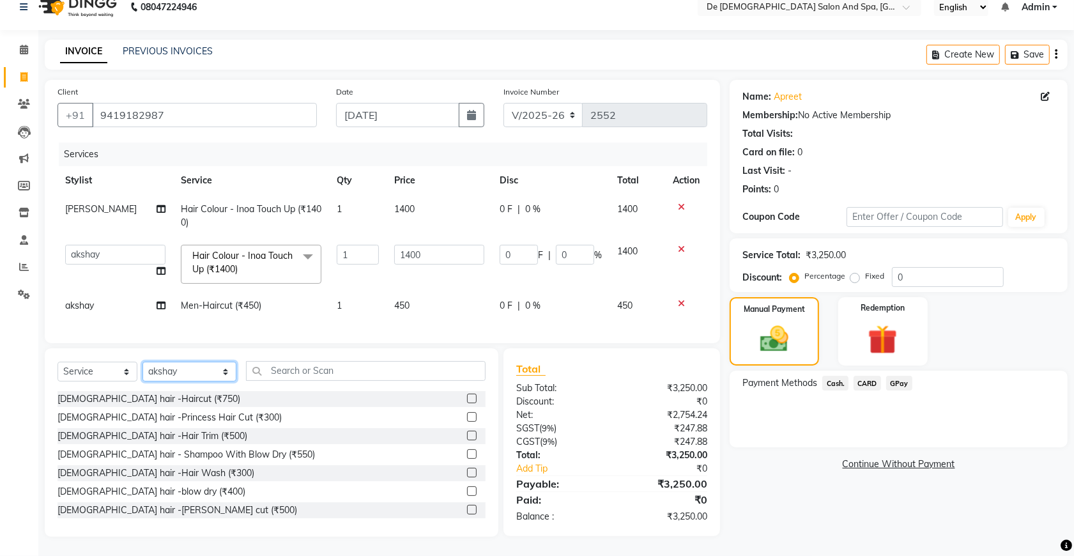
click at [178, 371] on select "Select Stylist akshay aman [PERSON_NAME] [PERSON_NAME] [MEDICAL_DATA][PERSON_NA…" at bounding box center [189, 372] width 94 height 20
select select "49201"
click at [142, 362] on select "Select Stylist akshay aman [PERSON_NAME] [PERSON_NAME] [MEDICAL_DATA][PERSON_NA…" at bounding box center [189, 372] width 94 height 20
click at [279, 376] on input "text" at bounding box center [366, 371] width 240 height 20
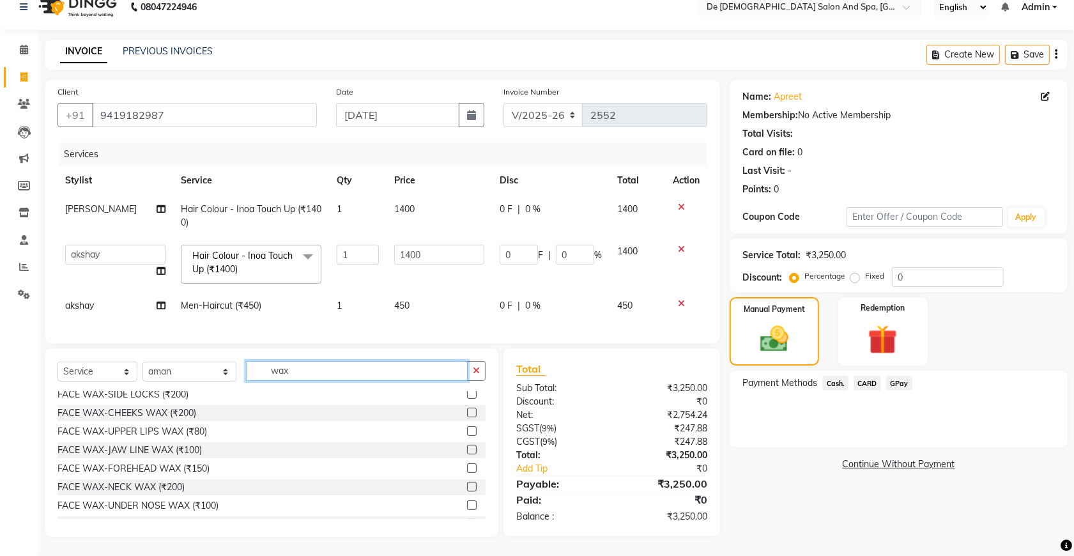
scroll to position [538, 0]
type input "wax"
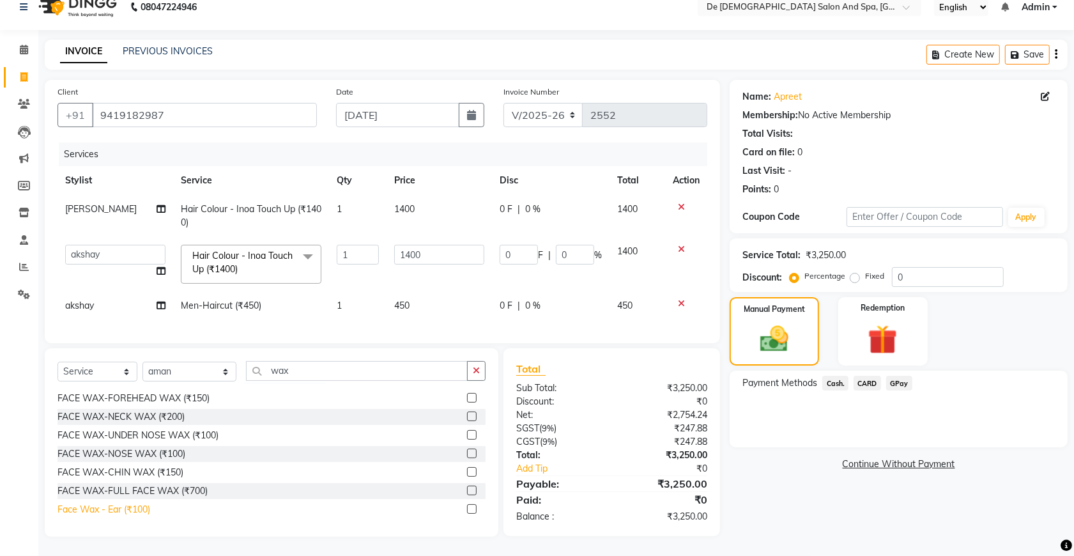
click at [135, 508] on div "Face Wax - Ear (₹100)" at bounding box center [104, 509] width 93 height 13
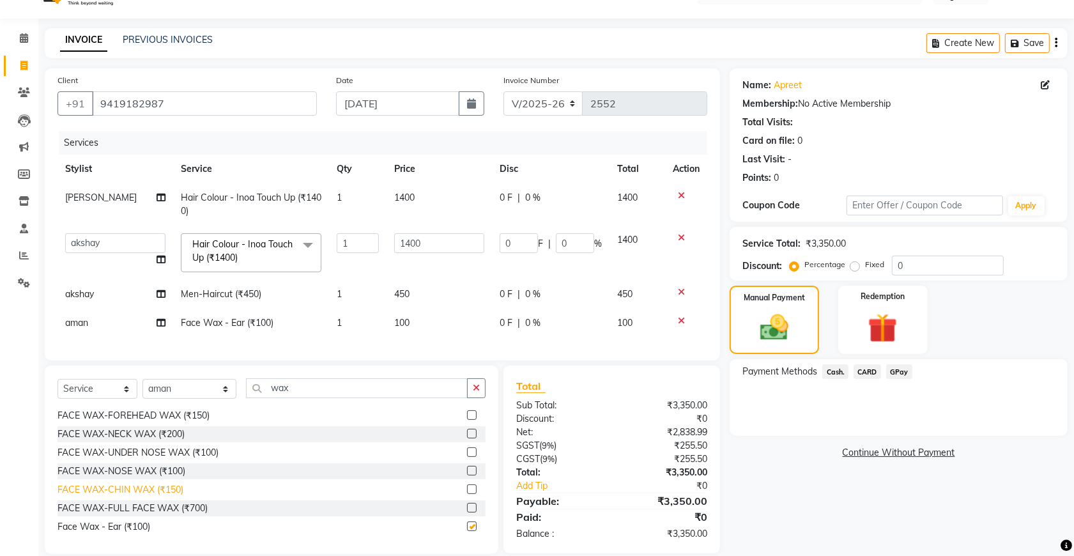
checkbox input "false"
click at [350, 320] on td "1" at bounding box center [358, 323] width 58 height 29
select select "49201"
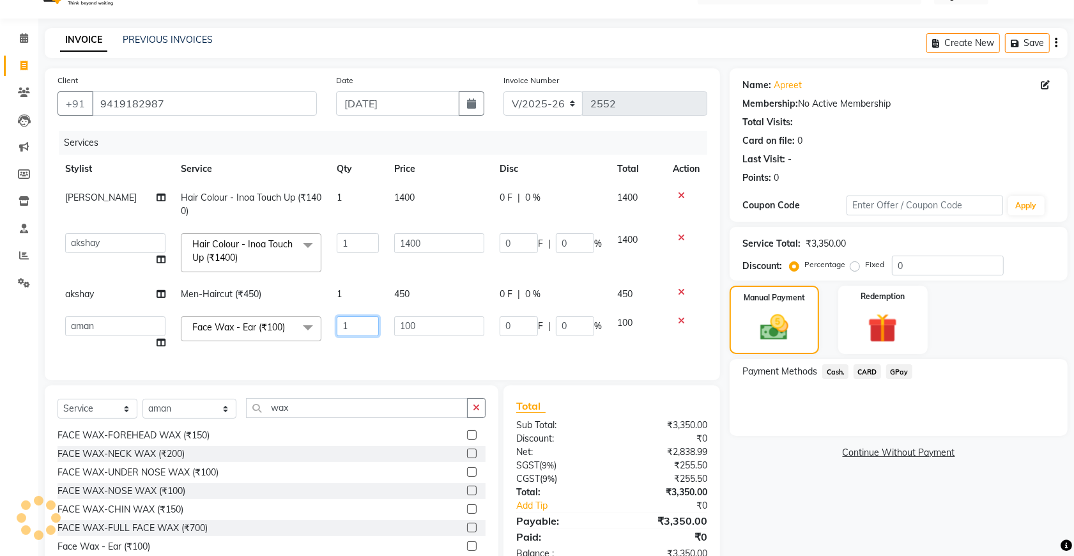
click at [358, 321] on input "1" at bounding box center [358, 326] width 43 height 20
type input "2"
click at [834, 371] on span "Cash." at bounding box center [835, 371] width 26 height 15
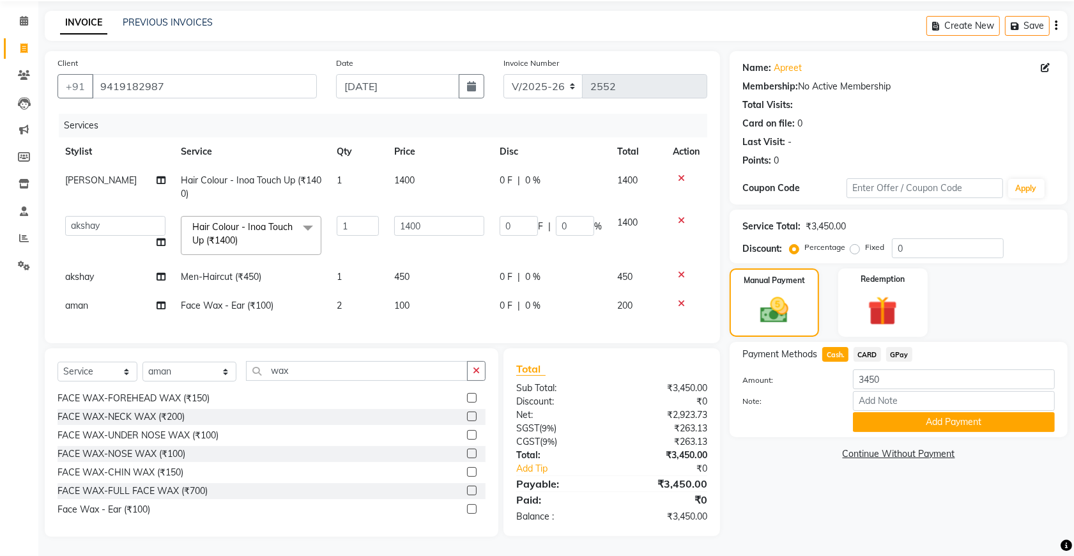
scroll to position [56, 0]
click at [833, 347] on span "Cash." at bounding box center [835, 354] width 26 height 15
click at [838, 347] on span "Cash." at bounding box center [835, 354] width 26 height 15
click at [888, 412] on button "Add Payment" at bounding box center [954, 422] width 202 height 20
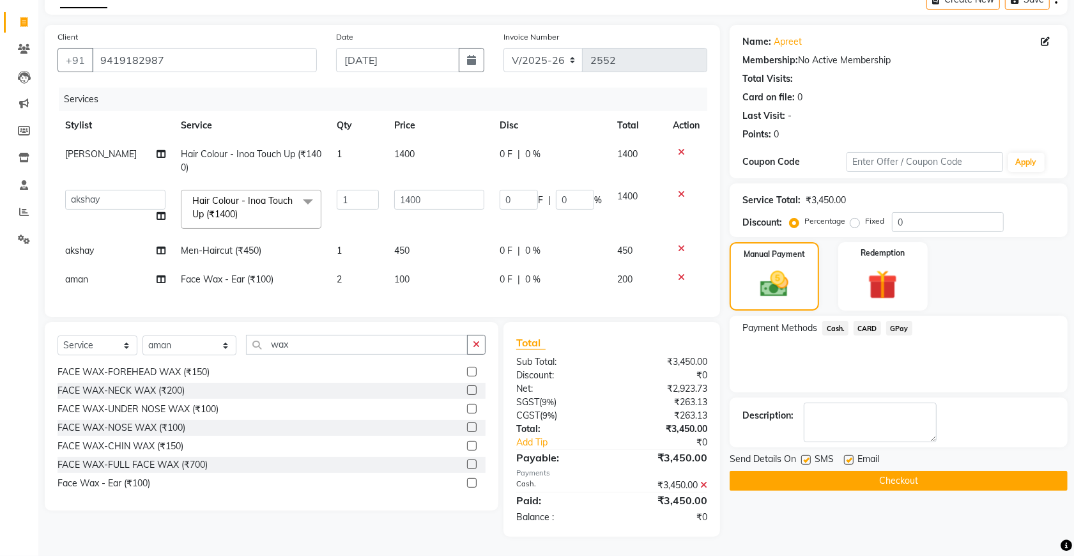
scroll to position [83, 0]
click at [880, 471] on button "Checkout" at bounding box center [899, 481] width 338 height 20
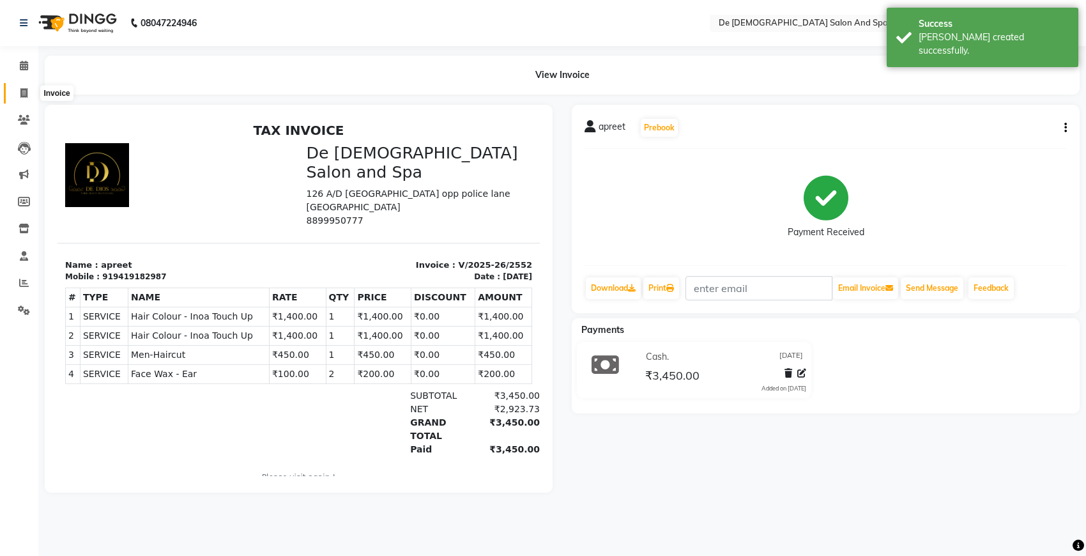
click at [20, 94] on icon at bounding box center [23, 93] width 7 height 10
select select "6431"
select select "service"
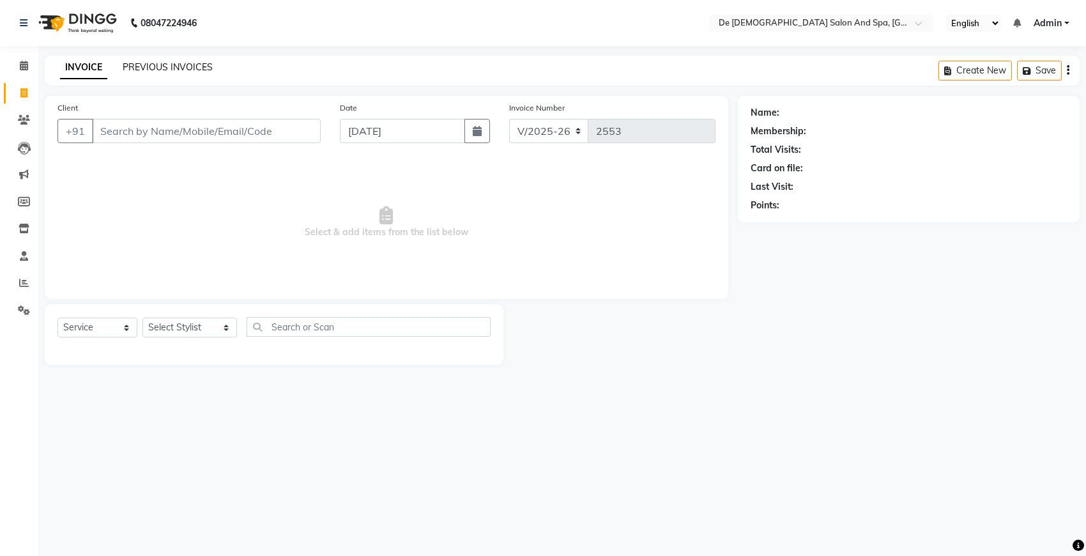
click at [170, 66] on link "PREVIOUS INVOICES" at bounding box center [168, 67] width 90 height 12
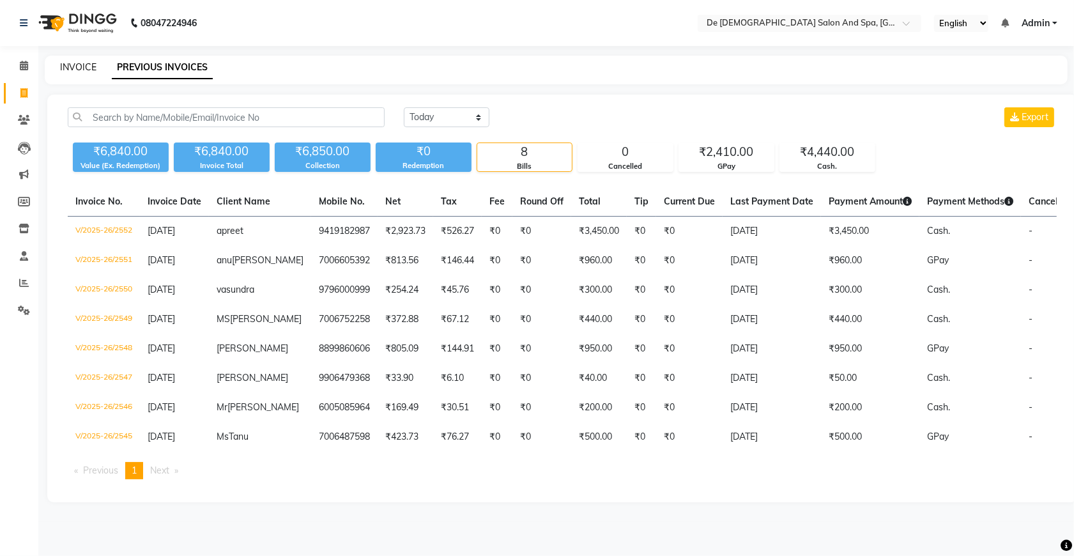
click at [71, 70] on link "INVOICE" at bounding box center [78, 67] width 36 height 12
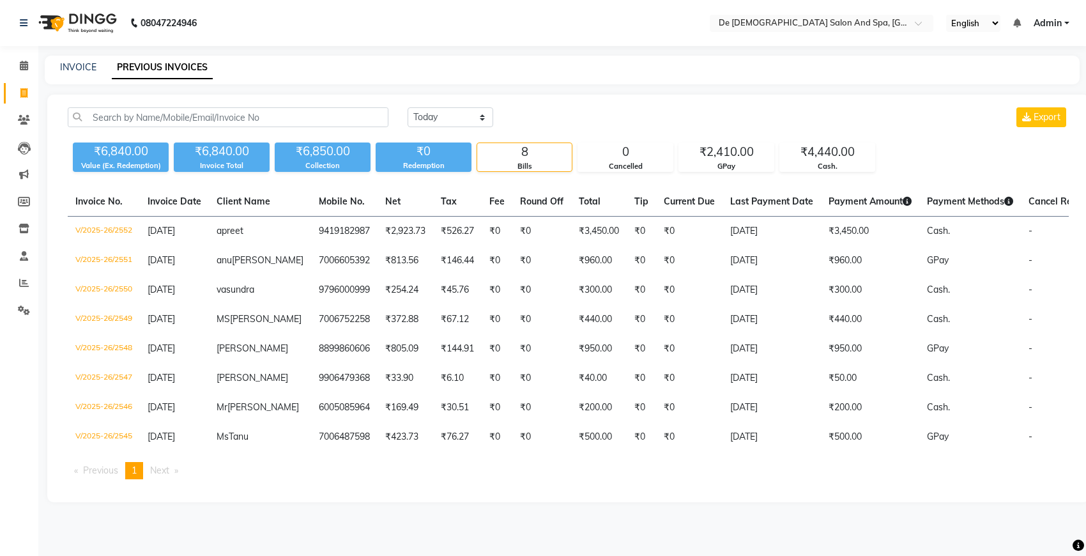
select select "6431"
select select "service"
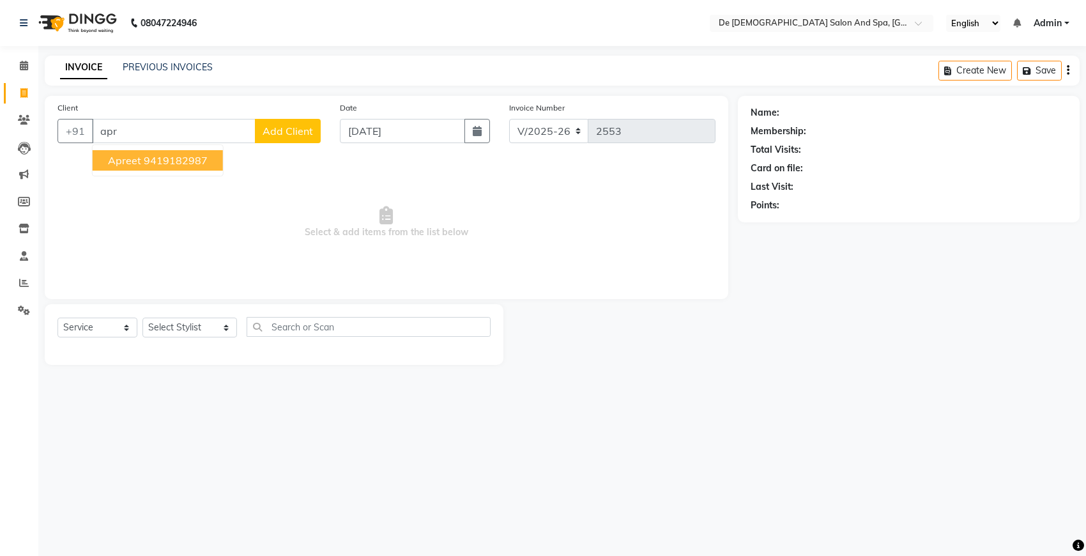
click at [152, 157] on ngb-highlight "9419182987" at bounding box center [176, 160] width 64 height 13
type input "9419182987"
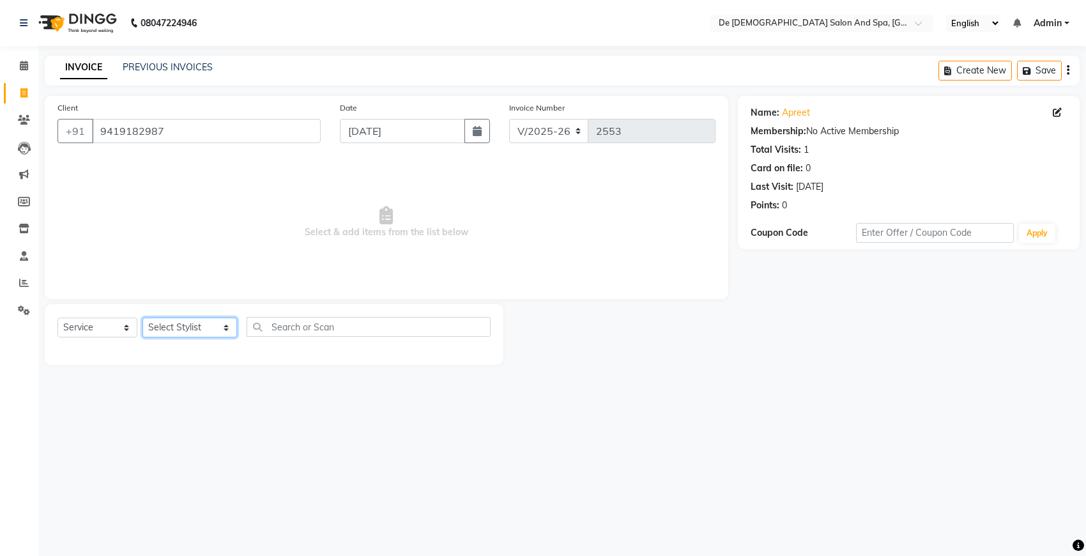
click at [169, 331] on select "Select Stylist akshay aman [PERSON_NAME] [PERSON_NAME] [MEDICAL_DATA][PERSON_NA…" at bounding box center [189, 328] width 95 height 20
select select "61511"
click at [142, 318] on select "Select Stylist akshay aman [PERSON_NAME] [PERSON_NAME] [MEDICAL_DATA][PERSON_NA…" at bounding box center [189, 328] width 95 height 20
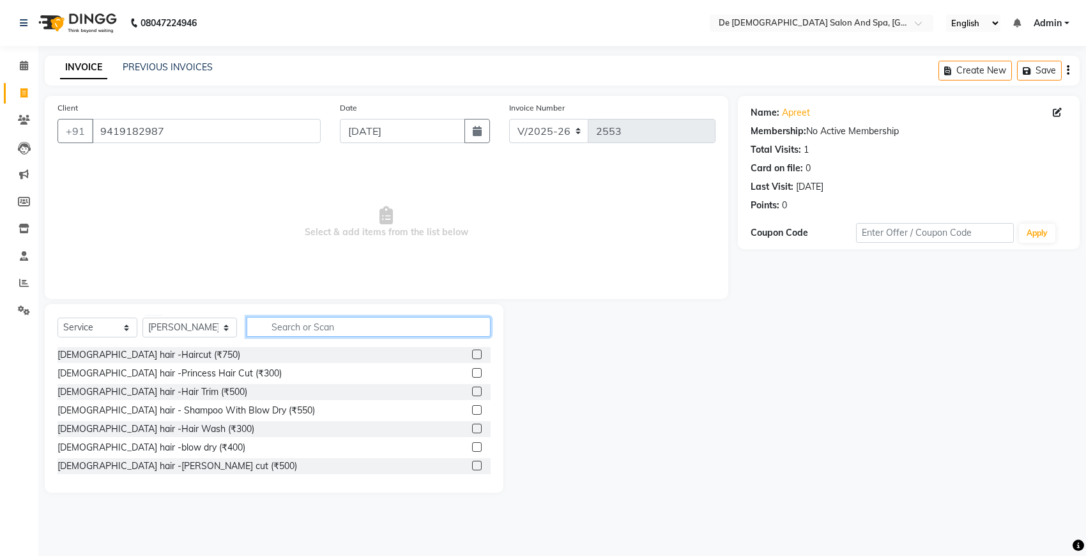
click at [263, 320] on input "text" at bounding box center [369, 327] width 244 height 20
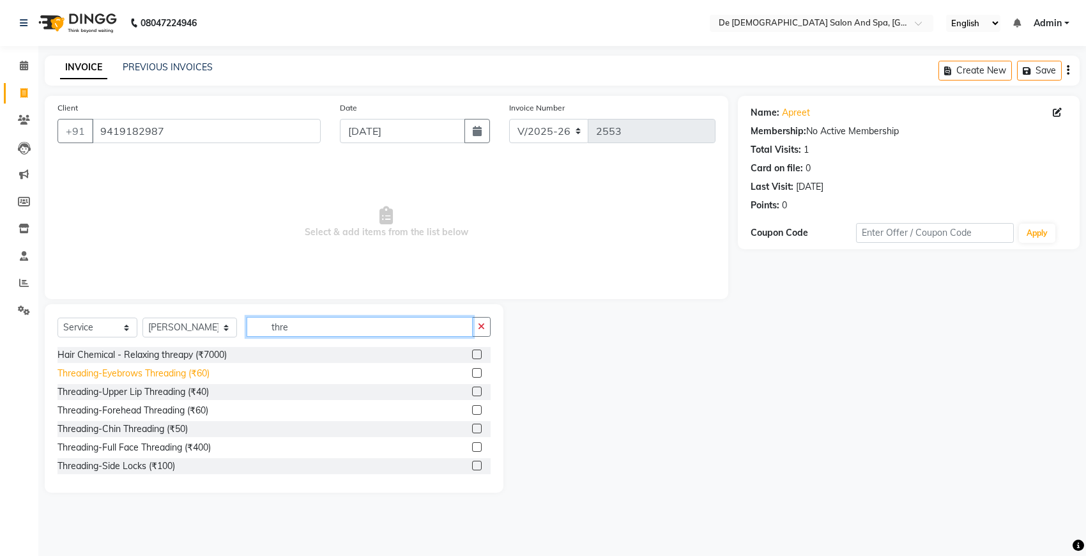
type input "thre"
click at [173, 374] on div "Threading-Eyebrows Threading (₹60)" at bounding box center [134, 373] width 152 height 13
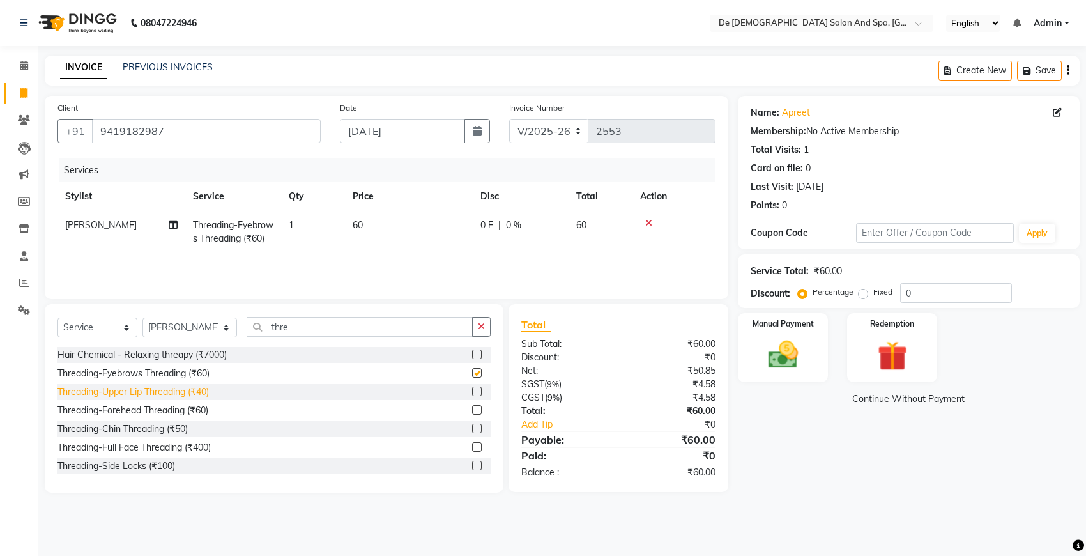
checkbox input "false"
click at [180, 390] on div "Threading-Upper Lip Threading (₹40)" at bounding box center [133, 391] width 151 height 13
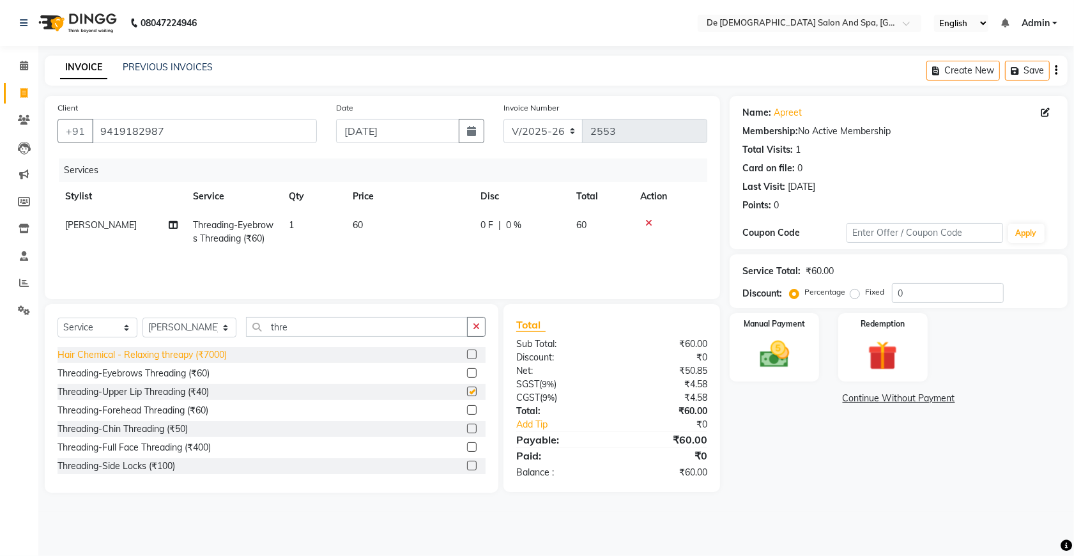
checkbox input "false"
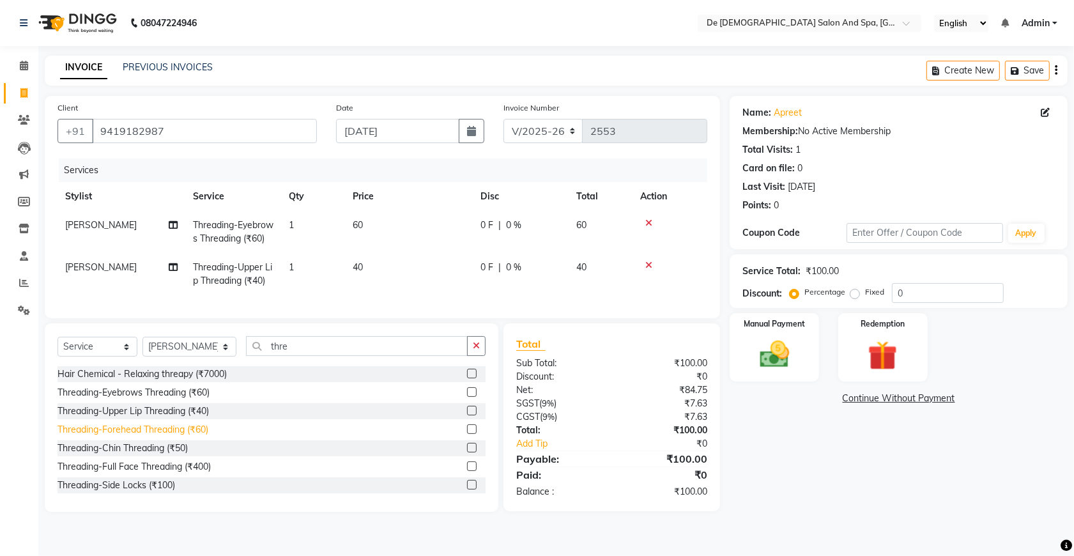
click at [161, 436] on div "Threading-Forehead Threading (₹60)" at bounding box center [133, 429] width 151 height 13
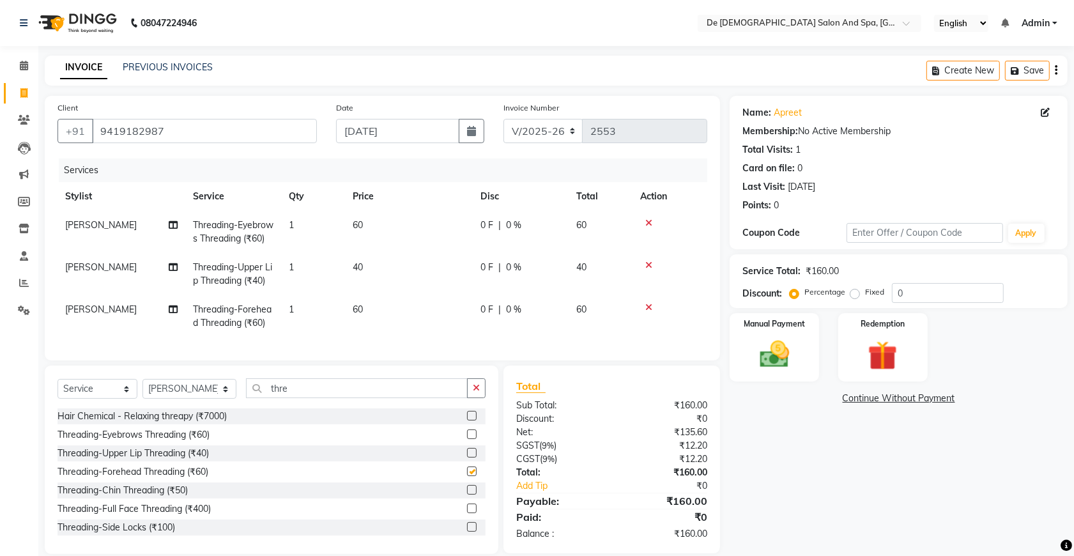
checkbox input "false"
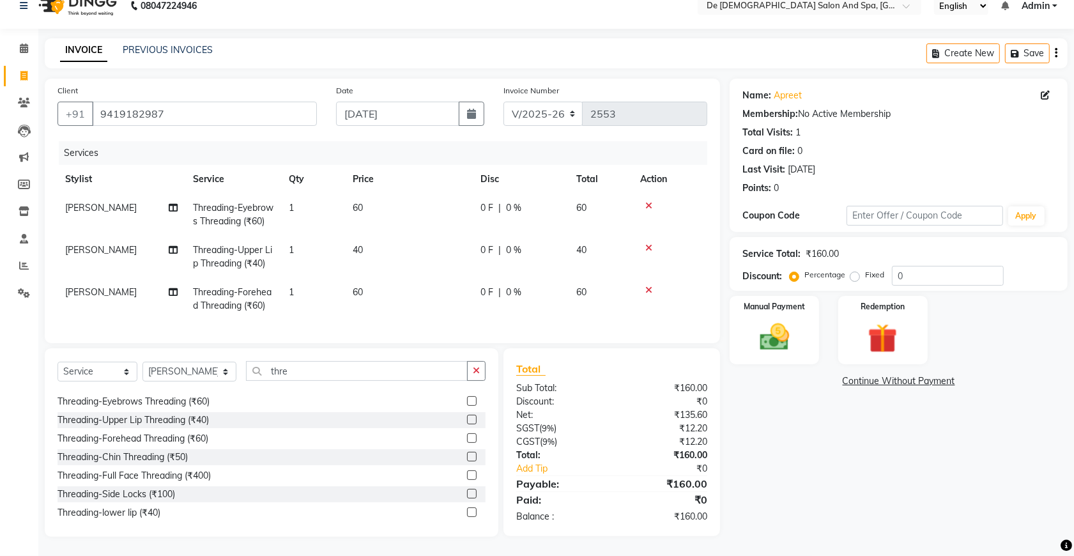
scroll to position [20, 0]
click at [785, 319] on img at bounding box center [774, 336] width 50 height 35
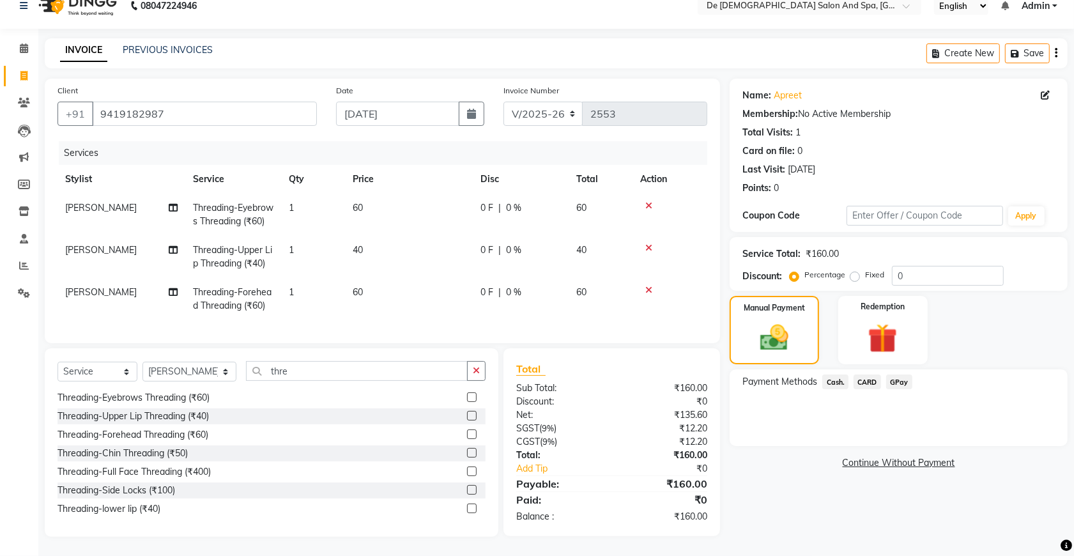
click at [826, 374] on span "Cash." at bounding box center [835, 381] width 26 height 15
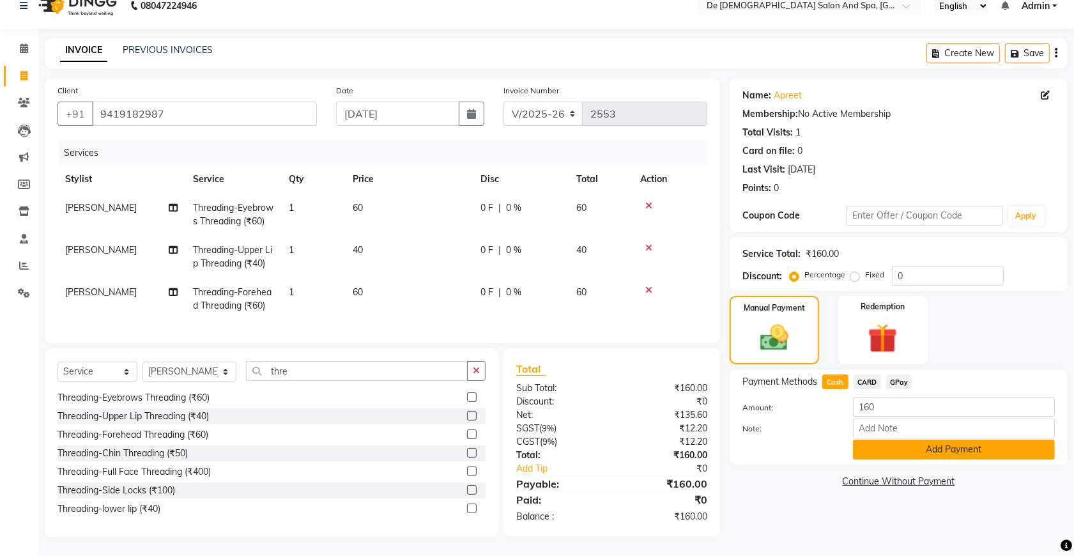
click at [914, 440] on button "Add Payment" at bounding box center [954, 450] width 202 height 20
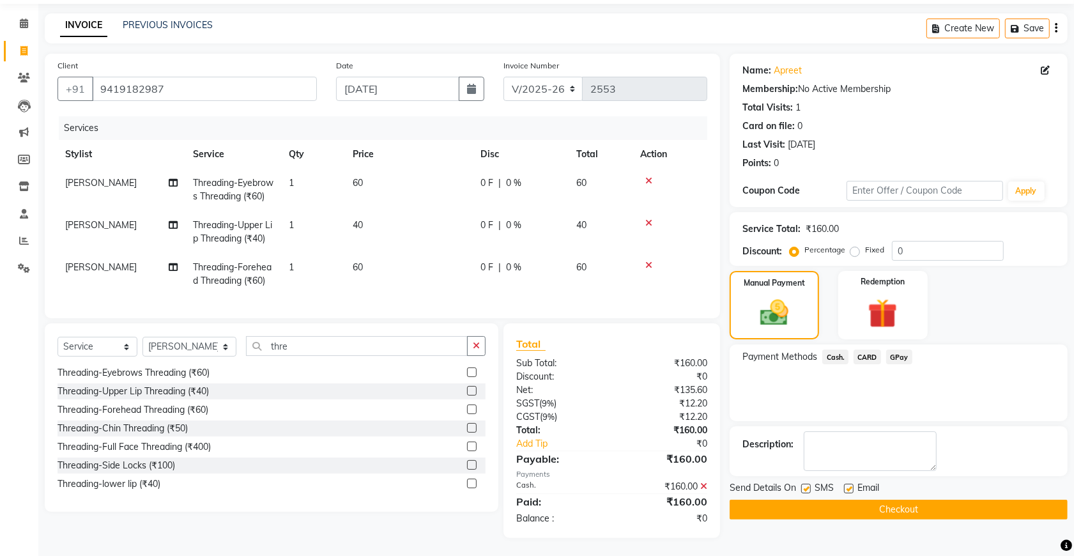
scroll to position [68, 0]
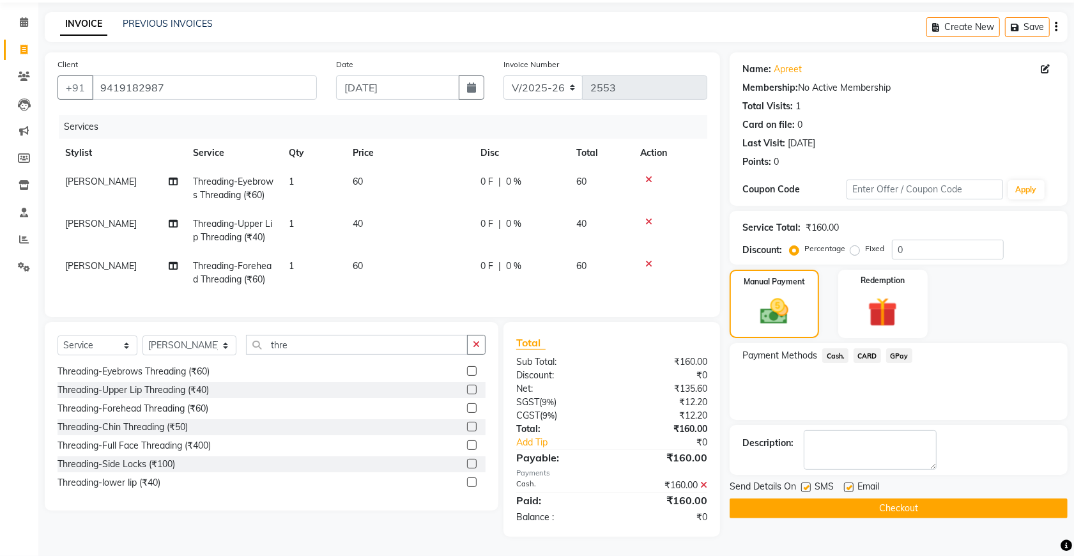
click at [757, 498] on button "Checkout" at bounding box center [899, 508] width 338 height 20
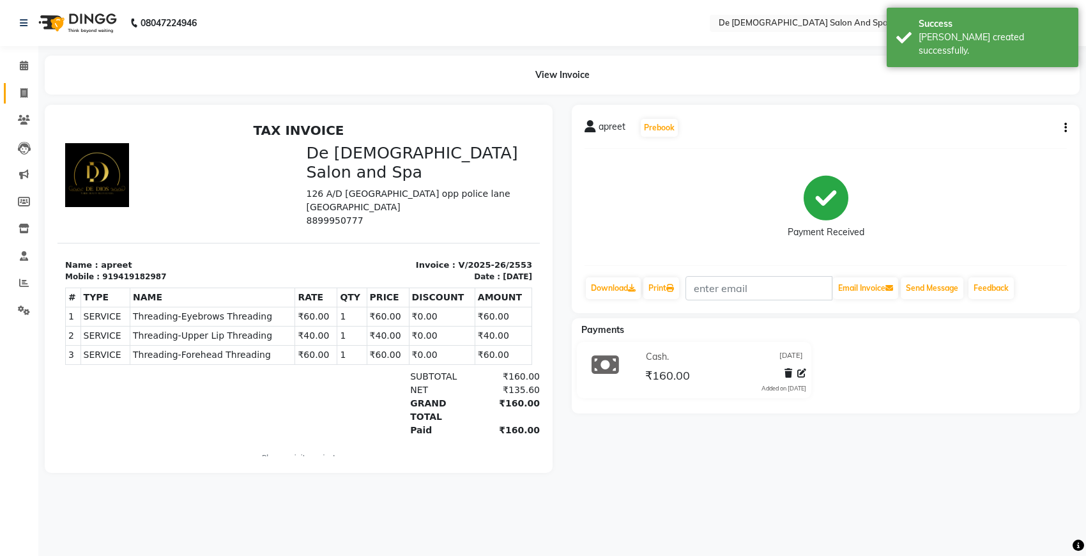
click at [24, 84] on link "Invoice" at bounding box center [19, 93] width 31 height 21
select select "6431"
select select "service"
